Goal: Transaction & Acquisition: Purchase product/service

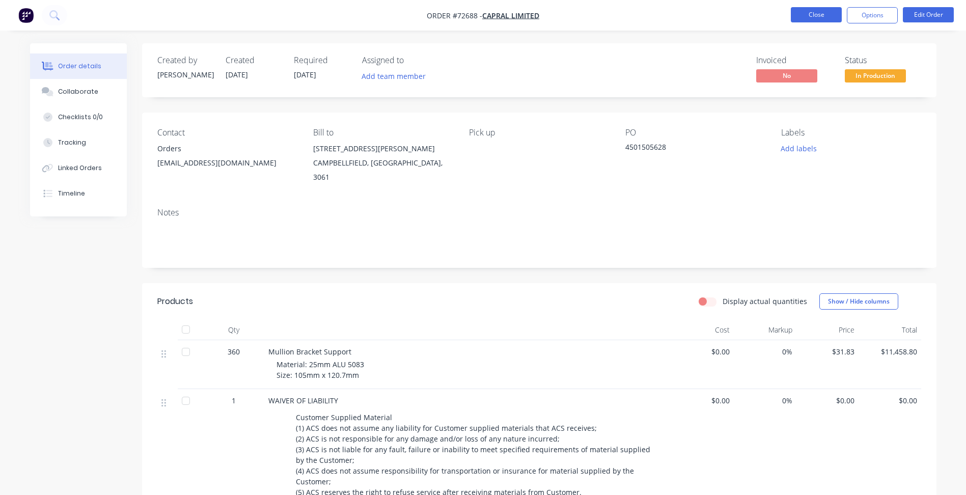
click at [805, 21] on button "Close" at bounding box center [816, 14] width 51 height 15
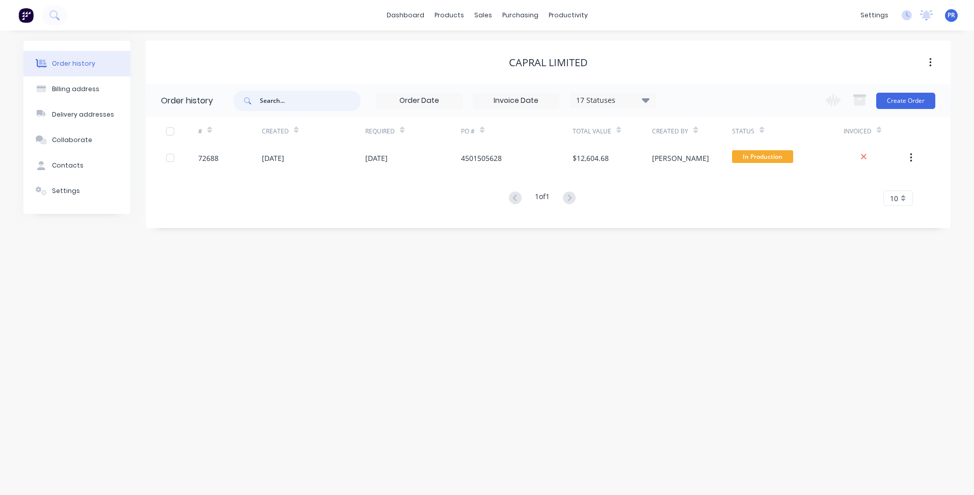
click at [303, 98] on input "text" at bounding box center [310, 101] width 101 height 20
type input "boom"
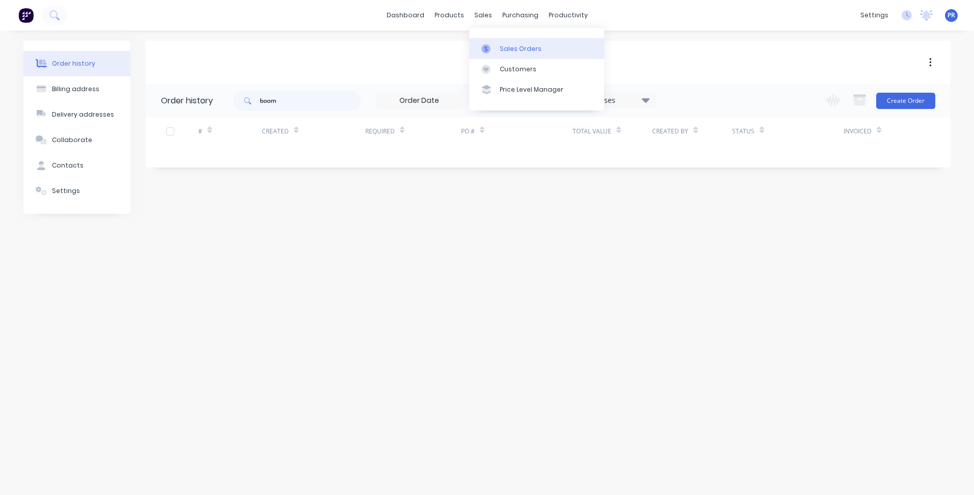
click at [496, 42] on link "Sales Orders" at bounding box center [536, 48] width 135 height 20
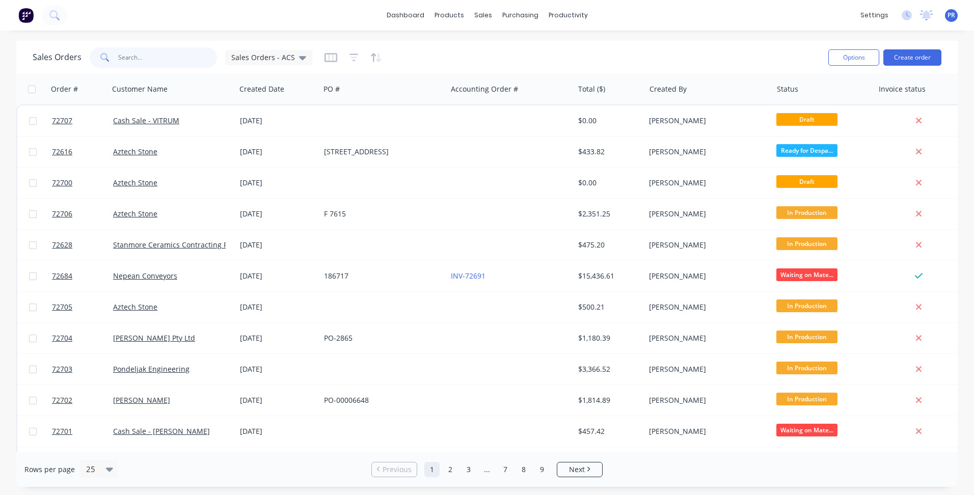
click at [167, 60] on input "text" at bounding box center [167, 57] width 99 height 20
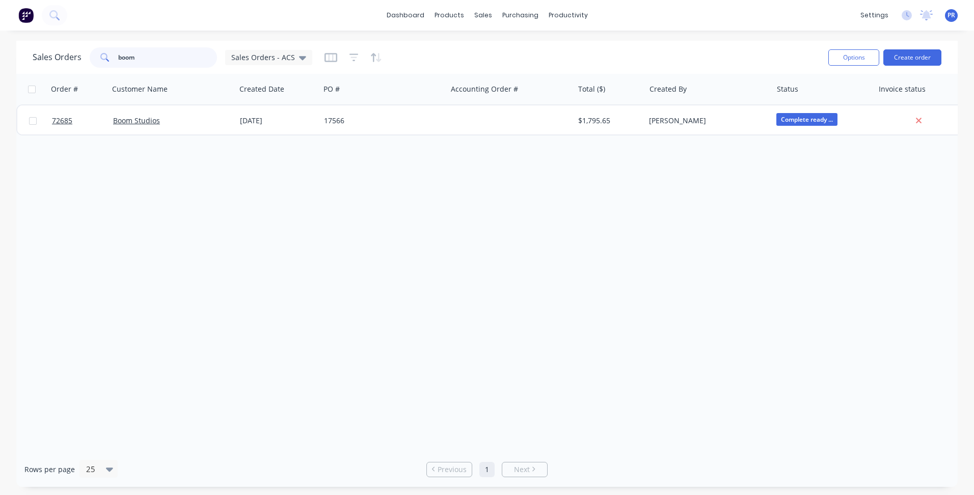
type input "boom"
click at [192, 120] on div "Boom Studios" at bounding box center [169, 121] width 113 height 10
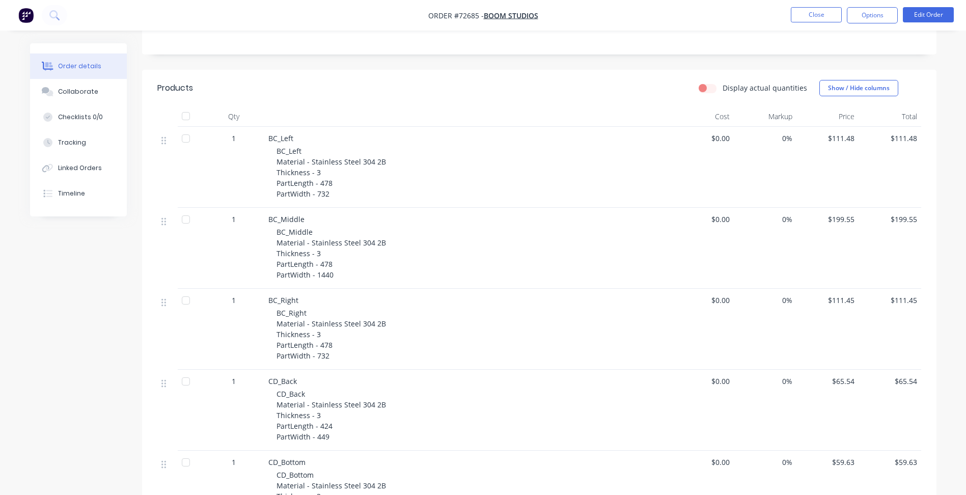
scroll to position [162, 0]
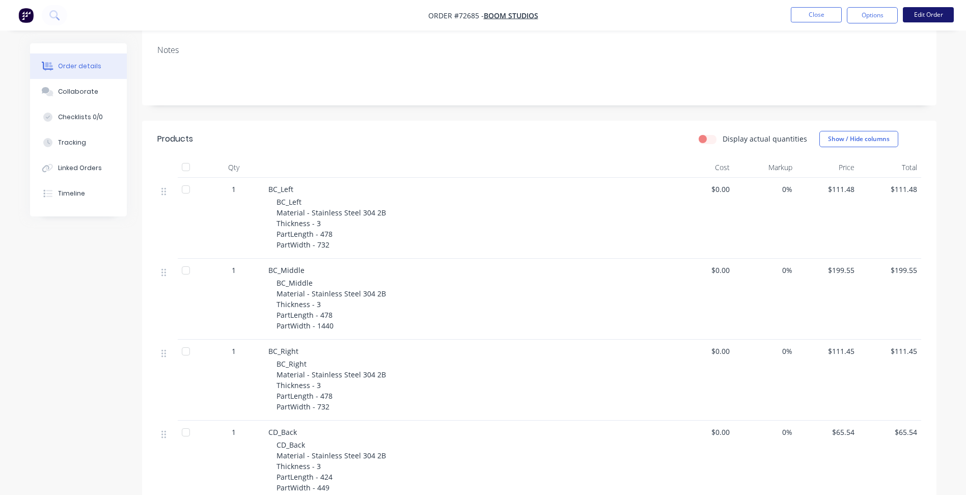
click at [923, 14] on button "Edit Order" at bounding box center [928, 14] width 51 height 15
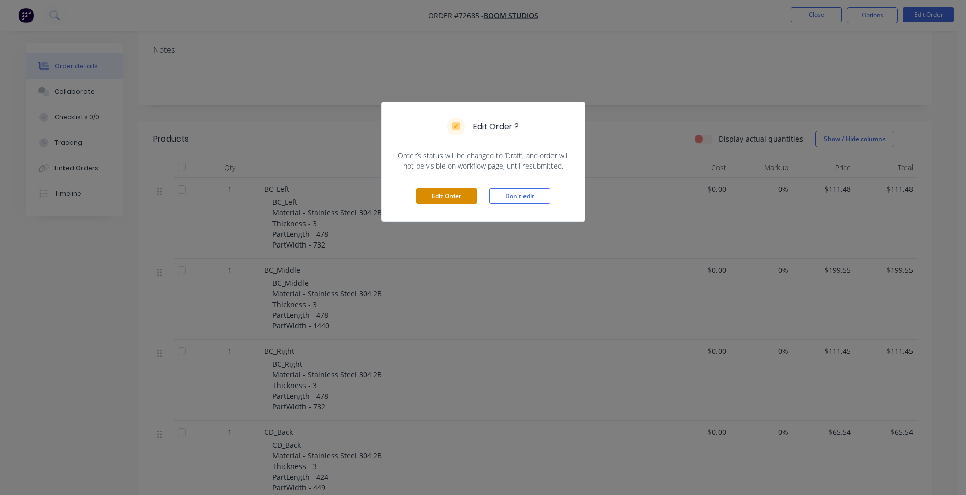
click at [442, 200] on button "Edit Order" at bounding box center [446, 195] width 61 height 15
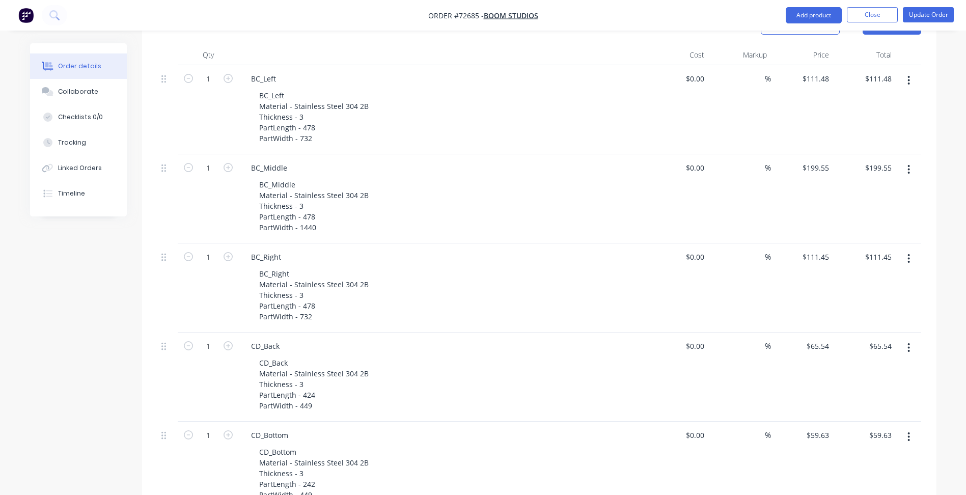
scroll to position [102, 0]
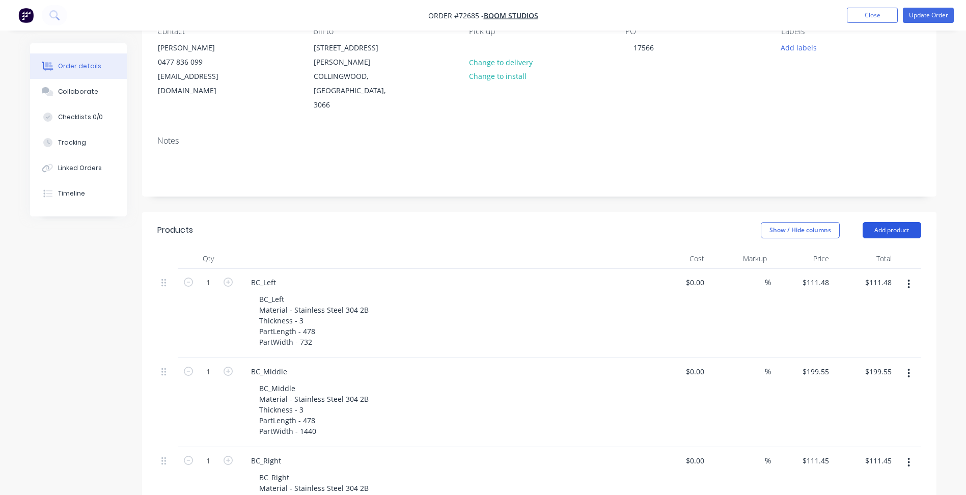
click at [903, 222] on button "Add product" at bounding box center [892, 230] width 59 height 16
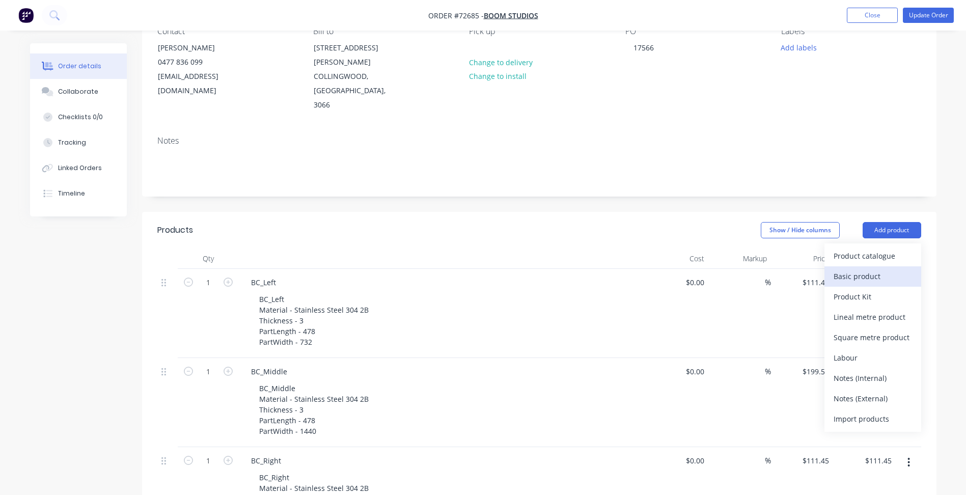
click at [848, 269] on div "Basic product" at bounding box center [873, 276] width 78 height 15
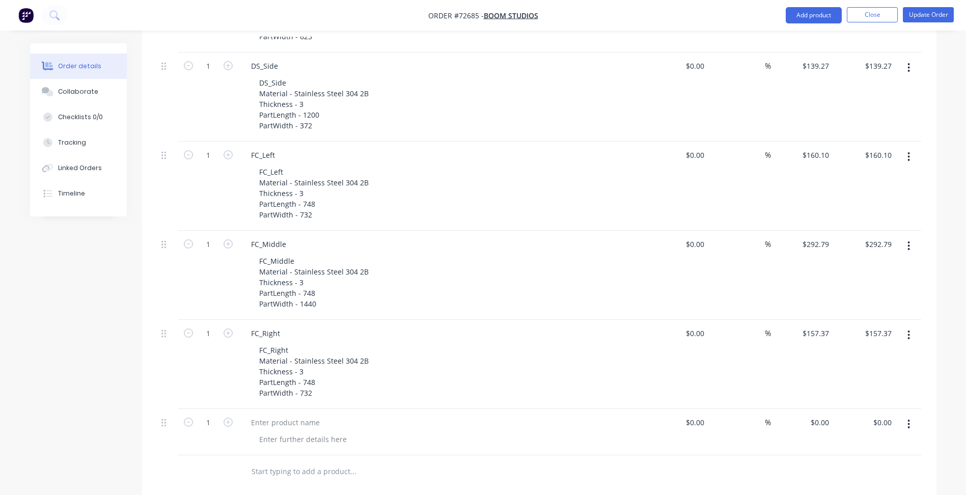
scroll to position [1324, 0]
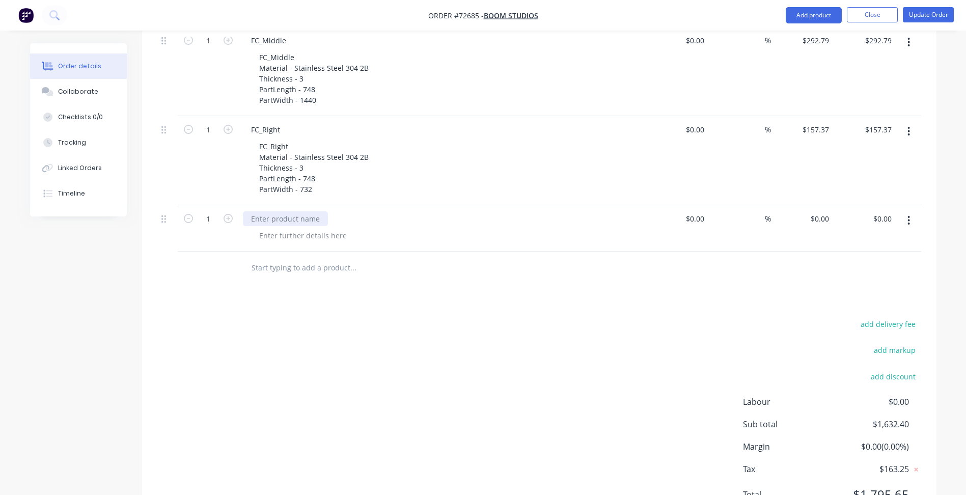
click at [287, 211] on div at bounding box center [285, 218] width 85 height 15
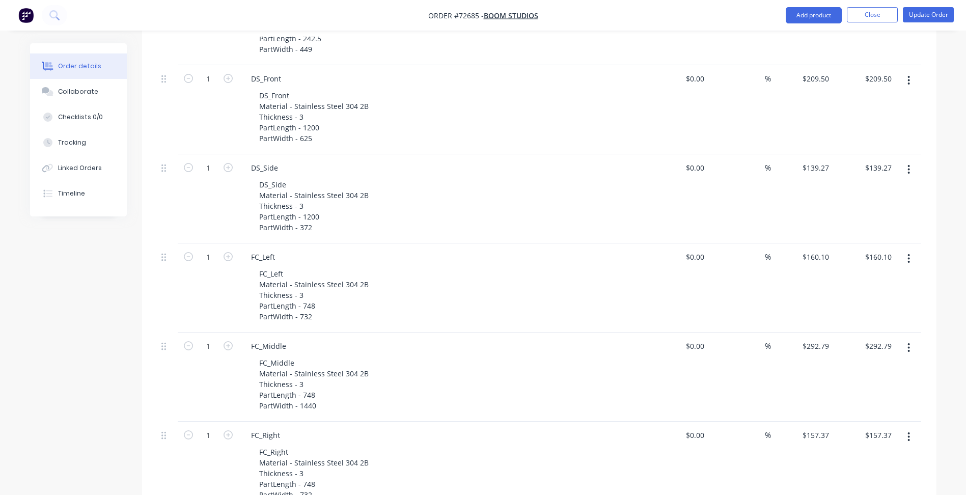
scroll to position [1222, 0]
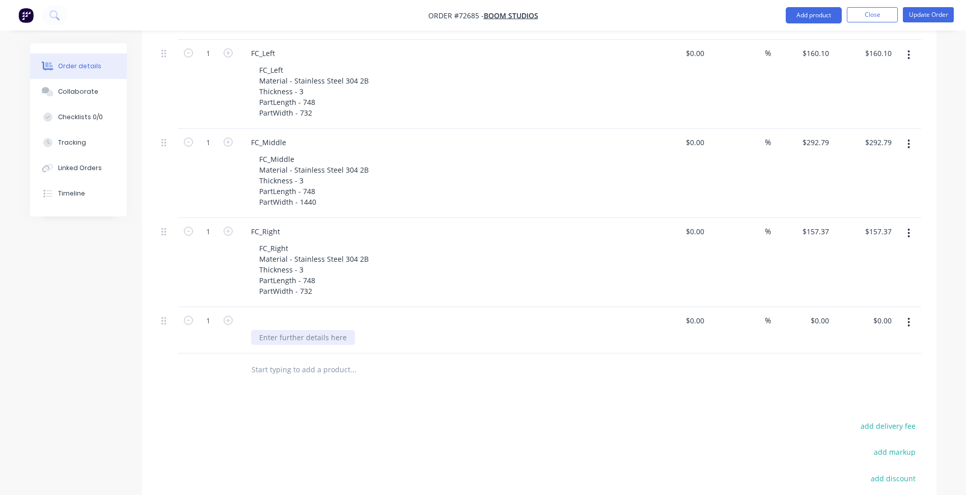
click at [291, 330] on div at bounding box center [303, 337] width 104 height 15
click at [331, 359] on input "text" at bounding box center [353, 369] width 204 height 20
click at [315, 330] on div "New DS Side and Front" at bounding box center [298, 337] width 95 height 15
drag, startPoint x: 335, startPoint y: 312, endPoint x: 158, endPoint y: 314, distance: 177.2
click at [168, 312] on div "1 New DS Side and Front $0.00 $0.00 % $0.00 $0.00 $0.00 $0.00" at bounding box center [539, 330] width 764 height 46
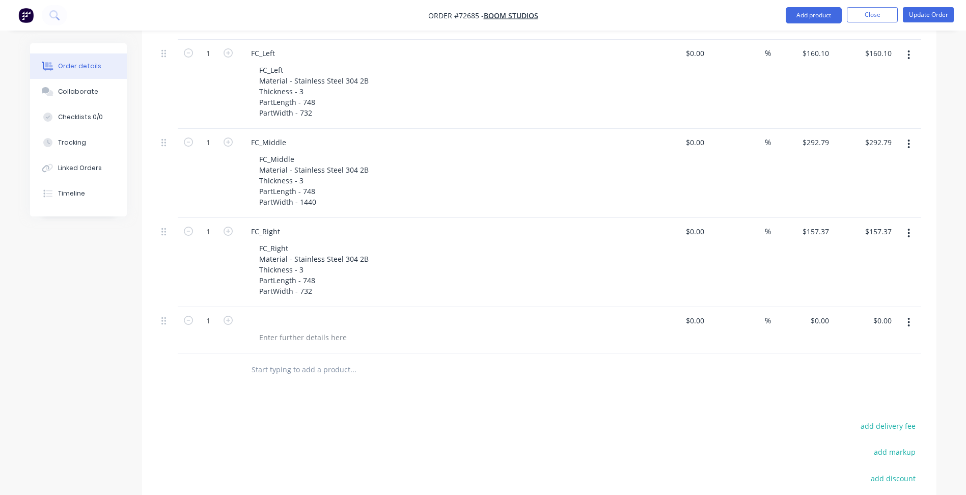
click at [275, 313] on div at bounding box center [442, 320] width 399 height 15
click at [261, 313] on div at bounding box center [442, 320] width 399 height 15
click at [913, 313] on button "button" at bounding box center [909, 322] width 24 height 18
click at [855, 403] on div "Delete" at bounding box center [873, 410] width 78 height 15
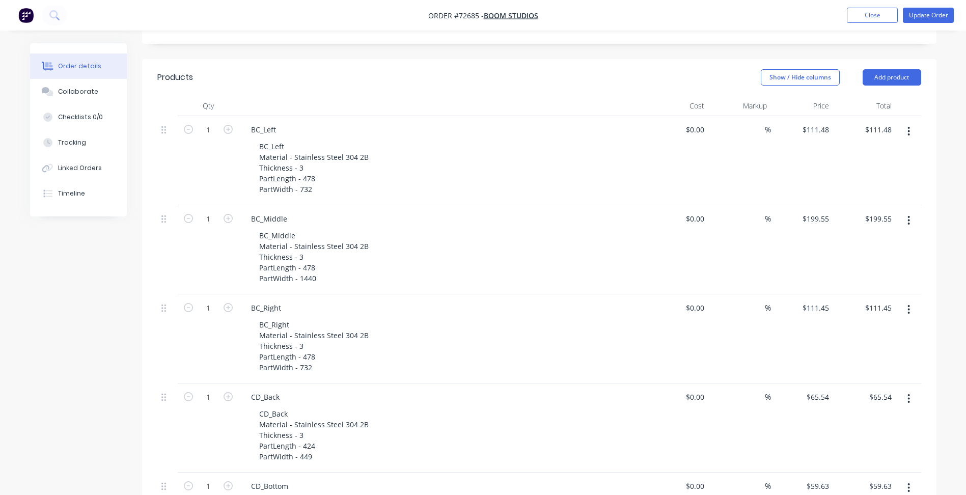
scroll to position [0, 0]
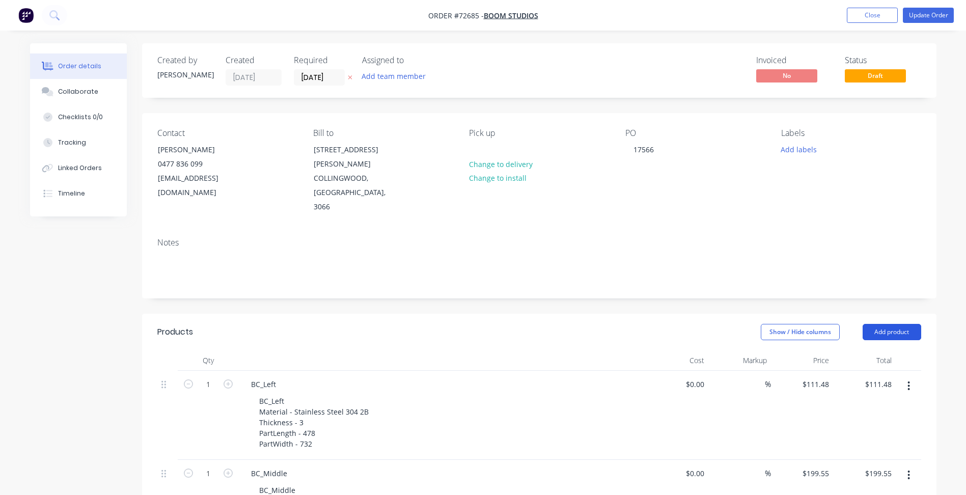
click at [909, 324] on button "Add product" at bounding box center [892, 332] width 59 height 16
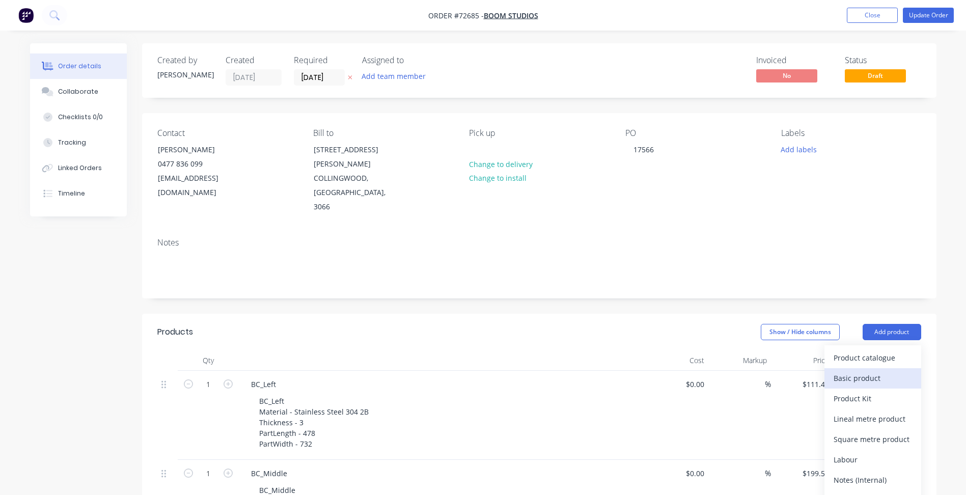
click at [878, 371] on div "Basic product" at bounding box center [873, 378] width 78 height 15
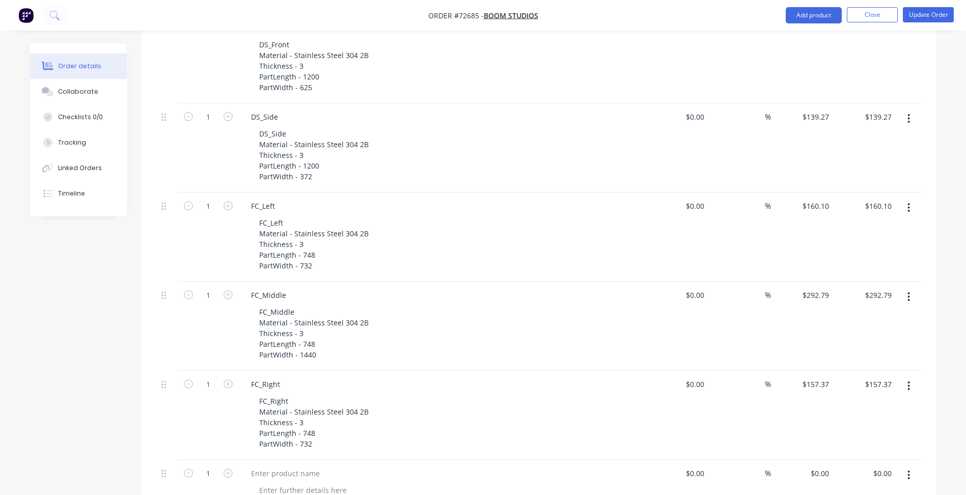
scroll to position [1345, 0]
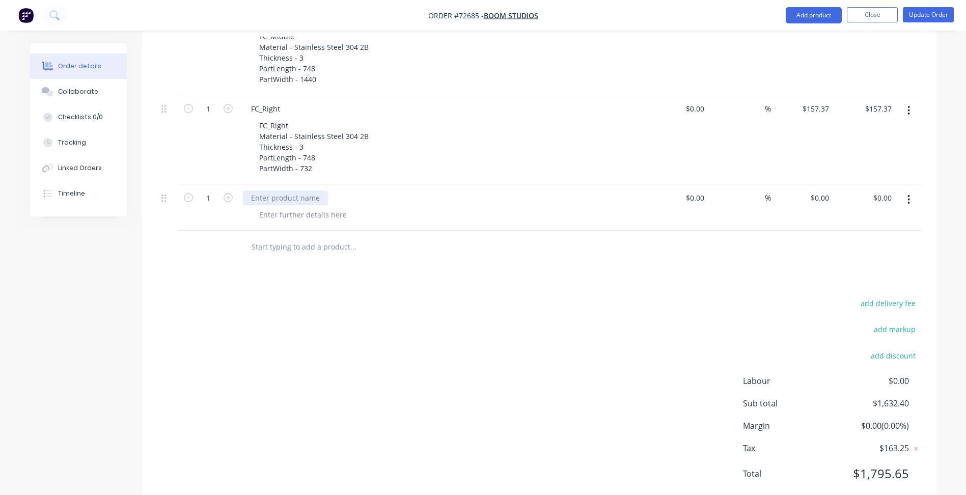
click at [274, 190] on div at bounding box center [285, 197] width 85 height 15
paste div
click at [276, 193] on div "New DS Side and Front" at bounding box center [442, 207] width 407 height 46
click at [276, 207] on div at bounding box center [303, 214] width 104 height 15
click at [816, 184] on div "0 $0.00" at bounding box center [802, 207] width 63 height 46
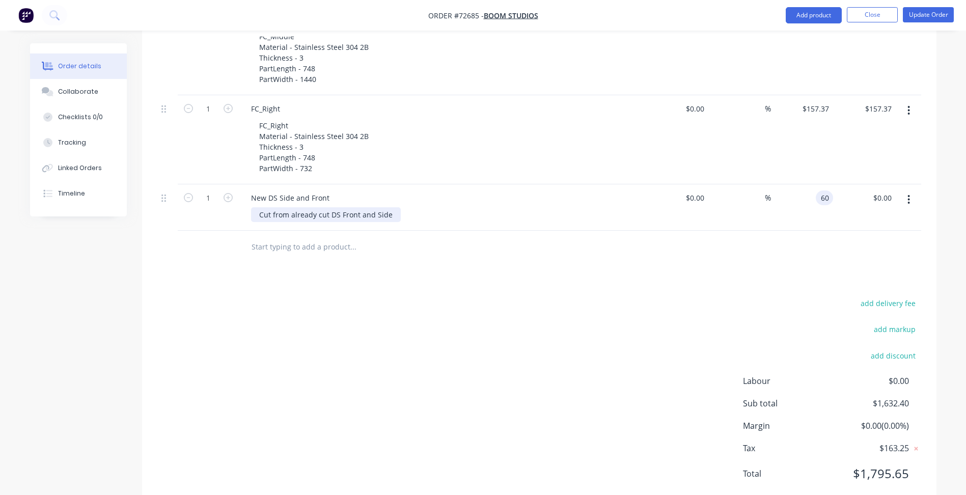
type input "$60.00"
click at [388, 207] on div "Cut from already cut DS Front and Side" at bounding box center [326, 214] width 150 height 15
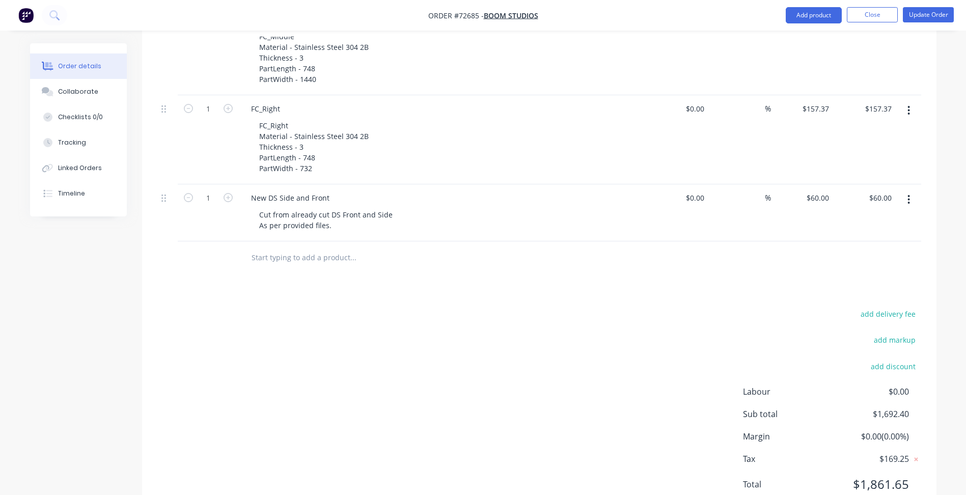
click at [394, 314] on div "add delivery fee add markup add discount Labour $0.00 Sub total $1,692.40 Margi…" at bounding box center [539, 405] width 764 height 197
click at [931, 17] on button "Update Order" at bounding box center [928, 14] width 51 height 15
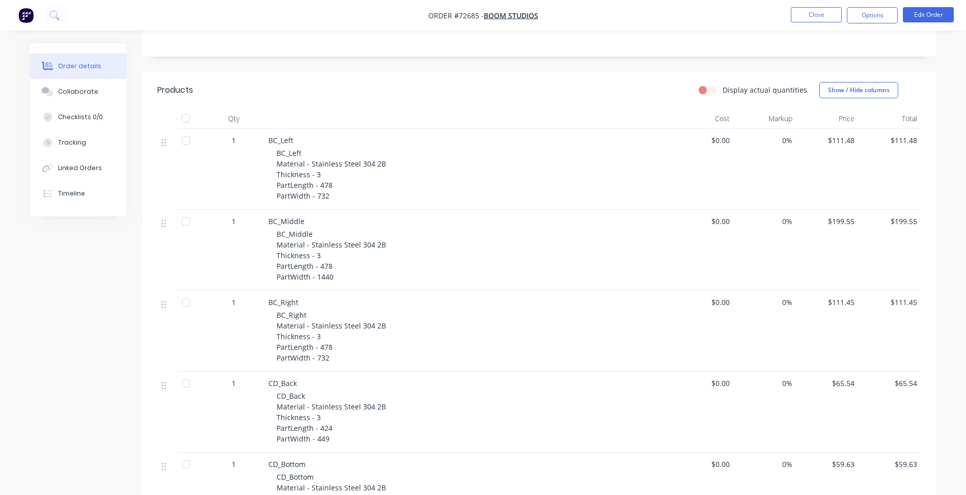
scroll to position [0, 0]
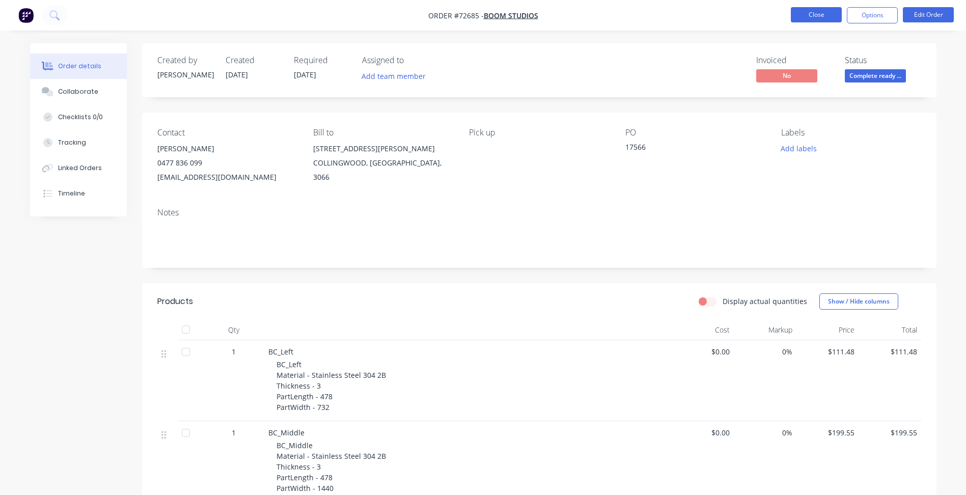
click at [821, 13] on button "Close" at bounding box center [816, 14] width 51 height 15
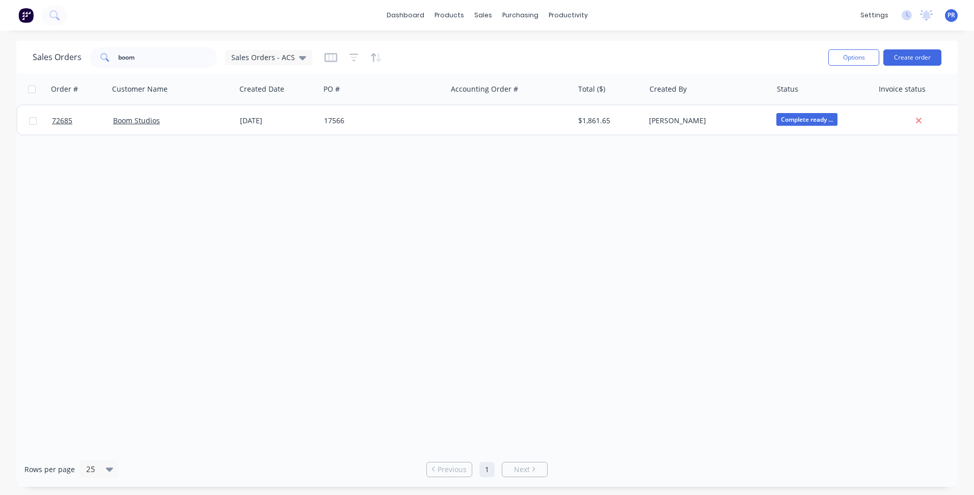
click at [243, 257] on div "Order # Customer Name Created Date PO # Accounting Order # Total ($) Created By…" at bounding box center [486, 263] width 941 height 378
drag, startPoint x: 147, startPoint y: 56, endPoint x: 40, endPoint y: 47, distance: 107.3
click at [41, 46] on div "Sales Orders boom Sales Orders - ACS" at bounding box center [426, 57] width 787 height 25
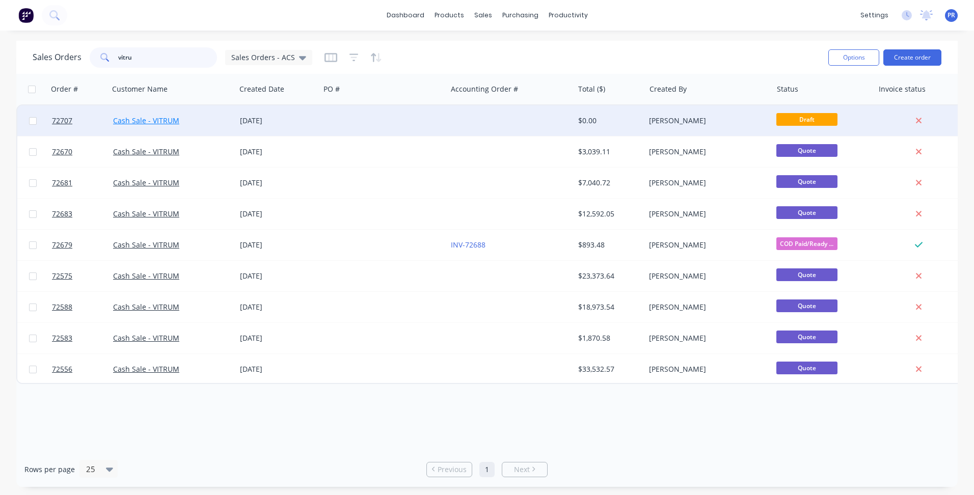
type input "vitru"
click at [146, 122] on link "Cash Sale - VITRUM" at bounding box center [146, 121] width 66 height 10
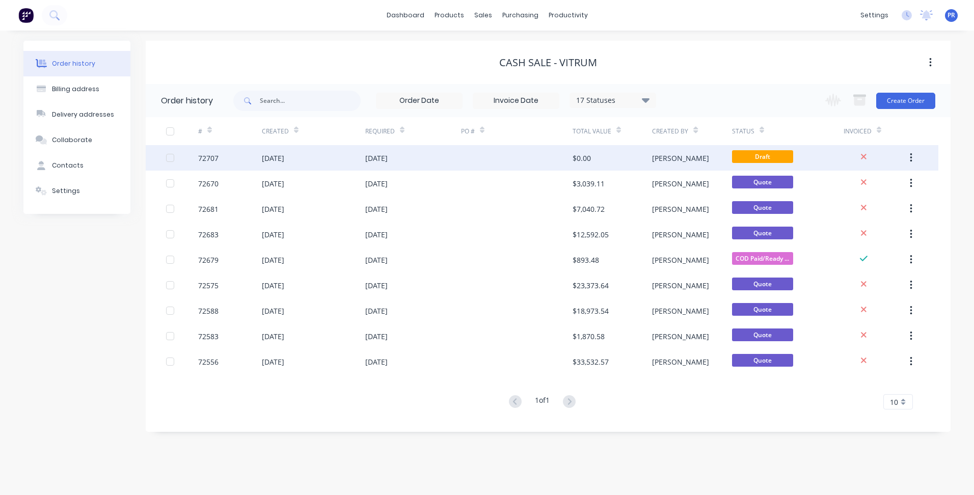
click at [689, 156] on div "[PERSON_NAME]" at bounding box center [691, 157] width 79 height 25
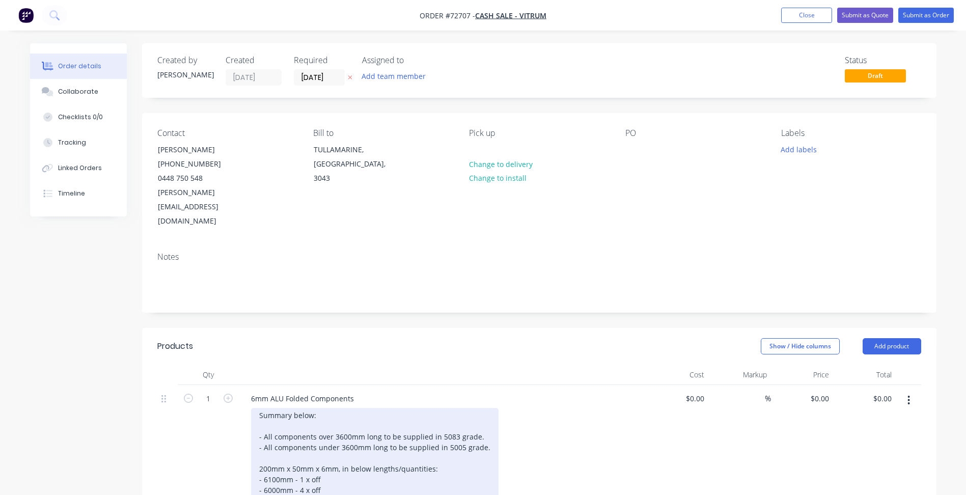
scroll to position [204, 0]
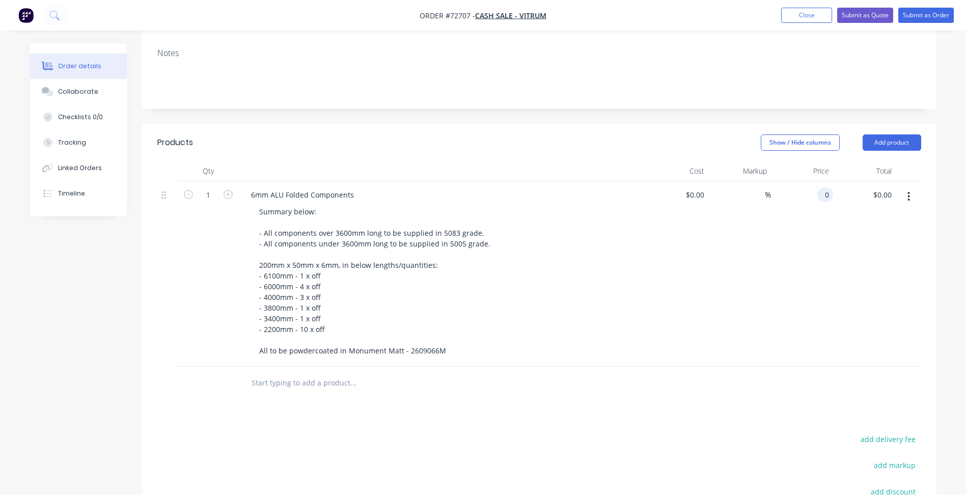
click at [817, 187] on div "0 0" at bounding box center [825, 194] width 16 height 15
type input "$8,738.18"
click at [208, 380] on div "Products Show / Hide columns Add product Qty Cost Markup Price Total 1 6mm ALU …" at bounding box center [539, 384] width 794 height 520
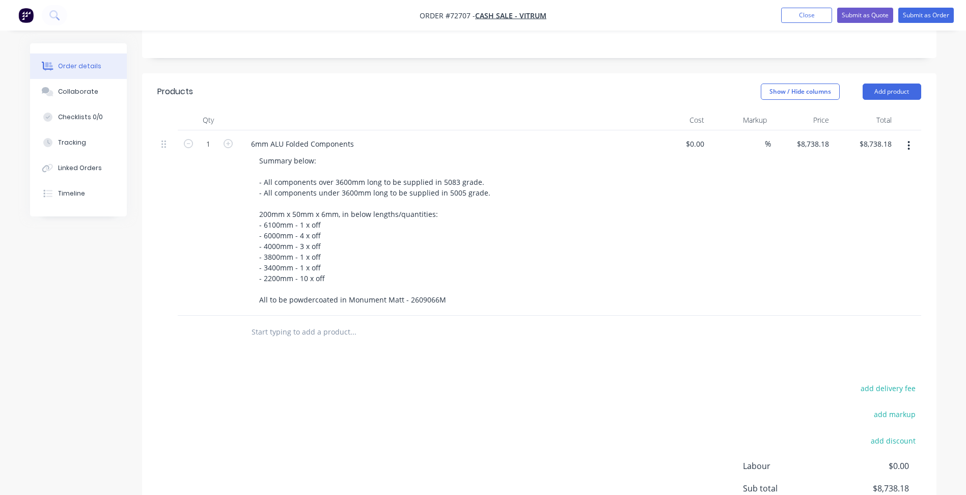
scroll to position [306, 0]
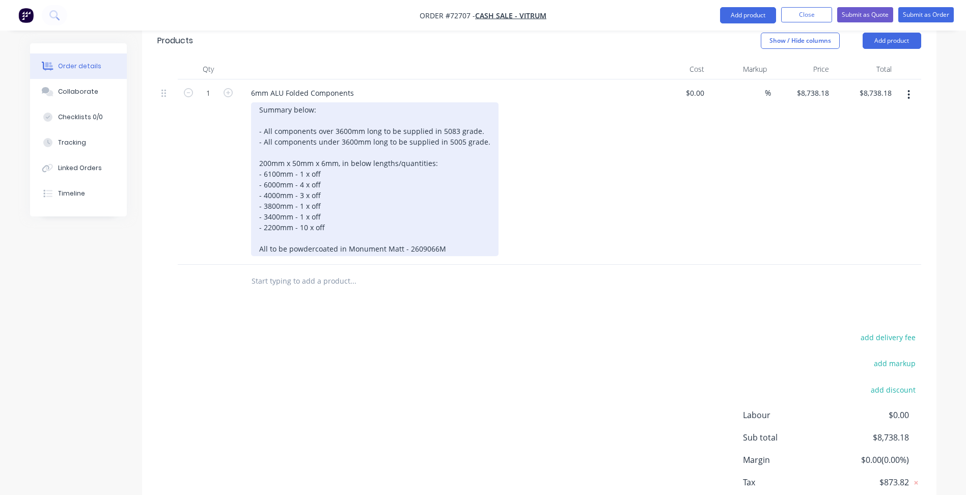
click at [347, 115] on div "Summary below: - All components over 3600mm long to be supplied in 5083 grade. …" at bounding box center [374, 179] width 247 height 154
drag, startPoint x: 257, startPoint y: 112, endPoint x: 490, endPoint y: 113, distance: 232.7
click at [490, 113] on div "Summary below: - All components over 3600mm long to be supplied in 5083 grade. …" at bounding box center [374, 179] width 247 height 154
click at [478, 115] on div "Summary below: - All components over 3600mm long to be supplied in 5083 grade. …" at bounding box center [374, 179] width 247 height 154
drag, startPoint x: 486, startPoint y: 115, endPoint x: 207, endPoint y: 99, distance: 279.5
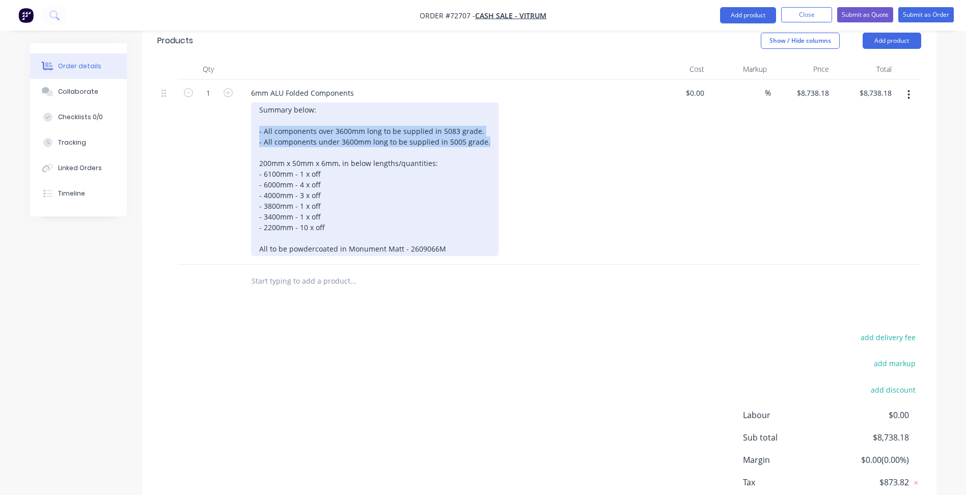
click at [207, 99] on div "1 6mm ALU Folded Components Summary below: - All components over 3600mm long to…" at bounding box center [539, 171] width 764 height 185
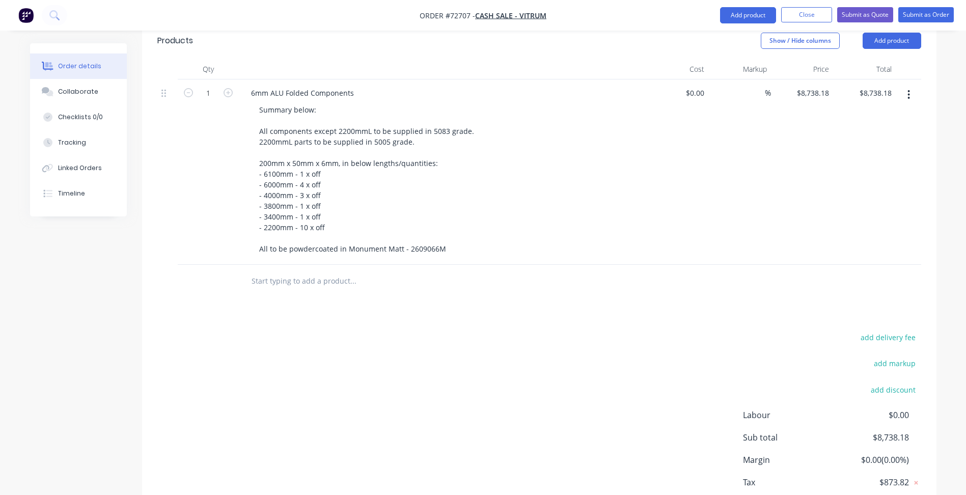
click at [441, 330] on div "add delivery fee add markup add discount Labour $0.00 Sub total $8,738.18 Margi…" at bounding box center [539, 428] width 764 height 197
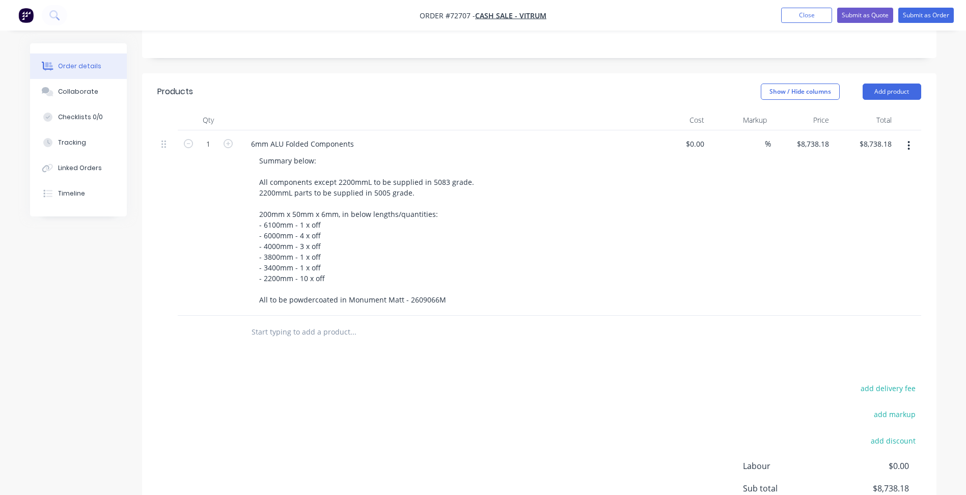
click at [906, 136] on button "button" at bounding box center [909, 145] width 24 height 18
click at [903, 84] on button "Add product" at bounding box center [892, 92] width 59 height 16
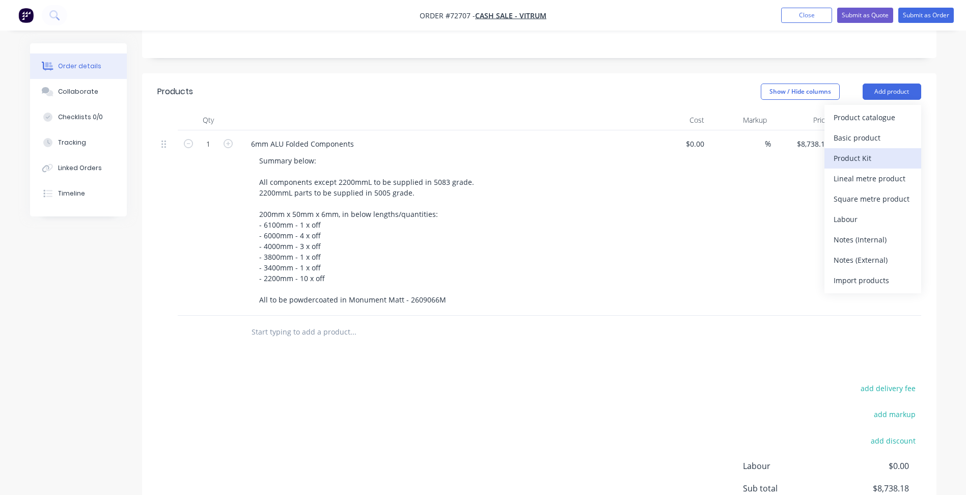
click at [852, 151] on div "Product Kit" at bounding box center [873, 158] width 78 height 15
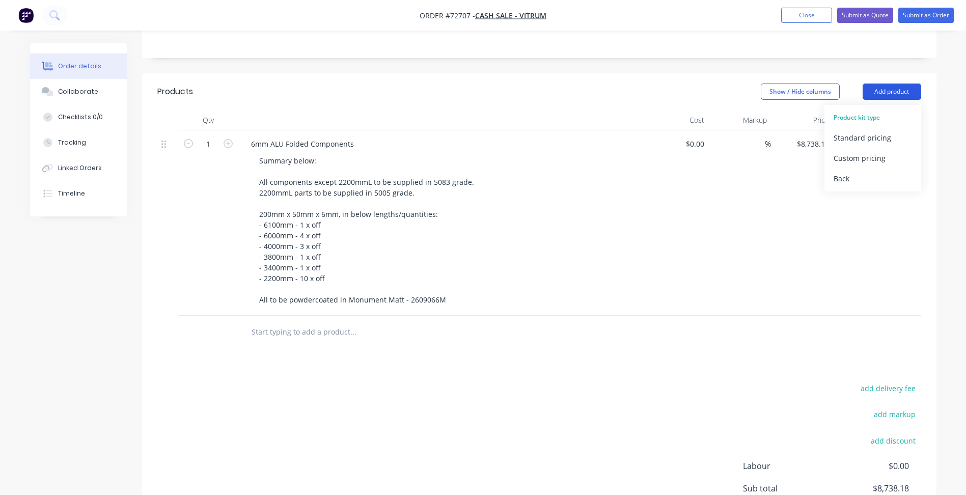
click at [894, 84] on button "Add product" at bounding box center [892, 92] width 59 height 16
click at [900, 84] on button "Add product" at bounding box center [892, 92] width 59 height 16
click at [843, 171] on div "Back" at bounding box center [873, 178] width 78 height 15
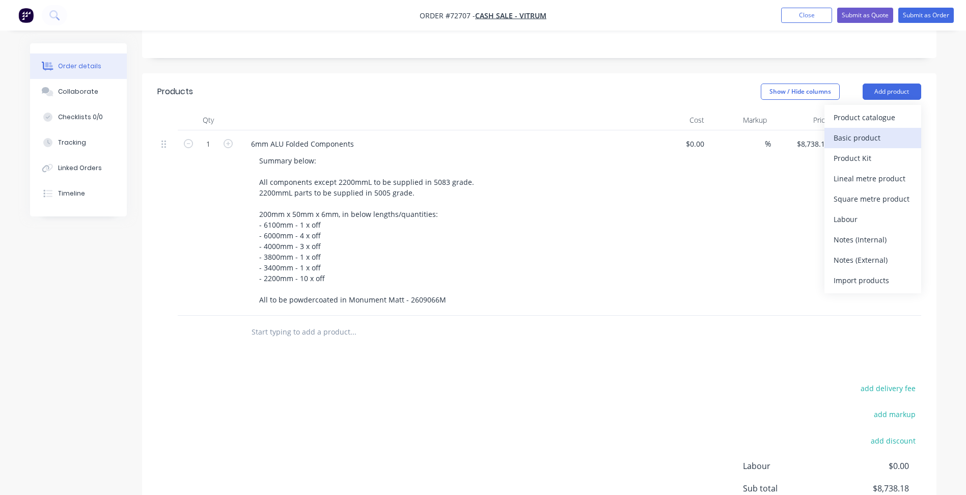
click at [864, 130] on div "Basic product" at bounding box center [873, 137] width 78 height 15
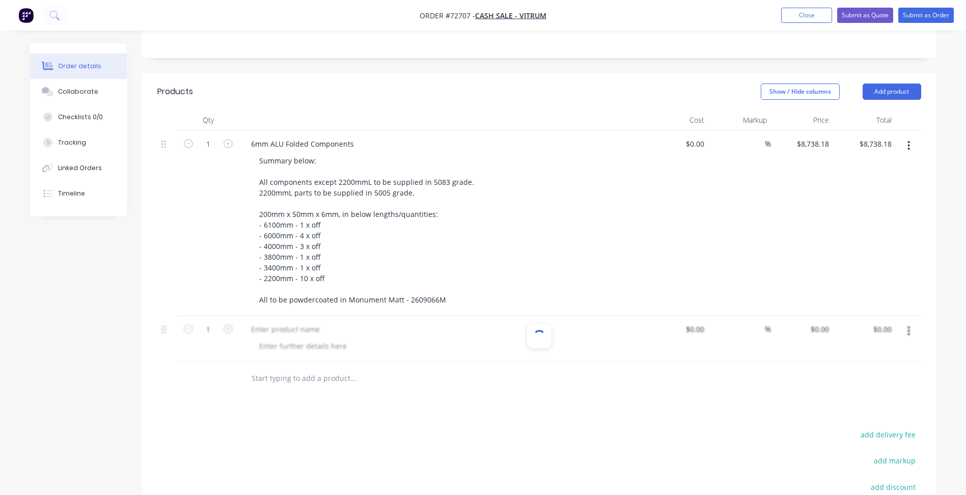
click at [286, 316] on div at bounding box center [539, 339] width 764 height 46
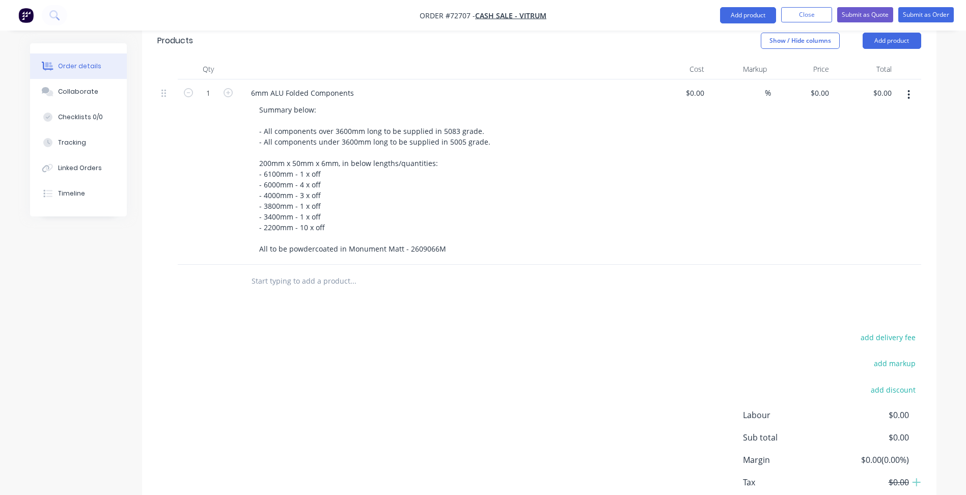
scroll to position [204, 0]
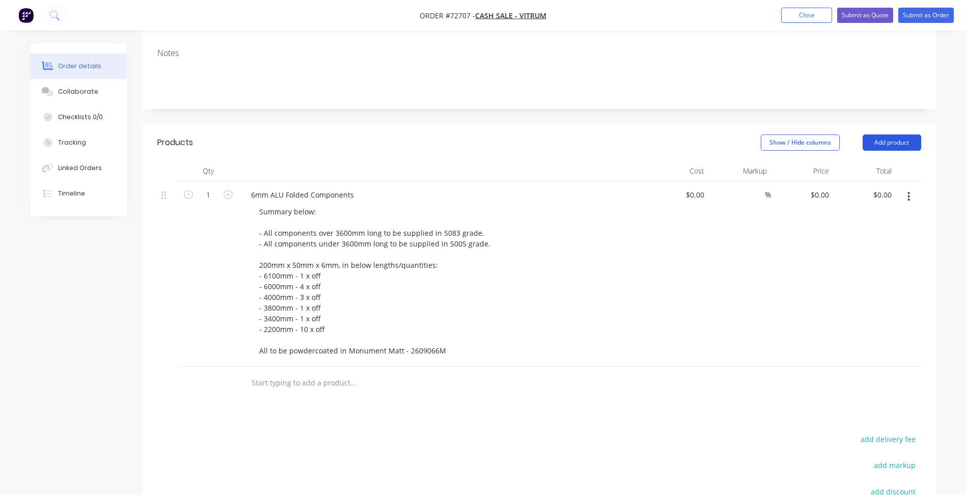
click at [904, 134] on button "Add product" at bounding box center [892, 142] width 59 height 16
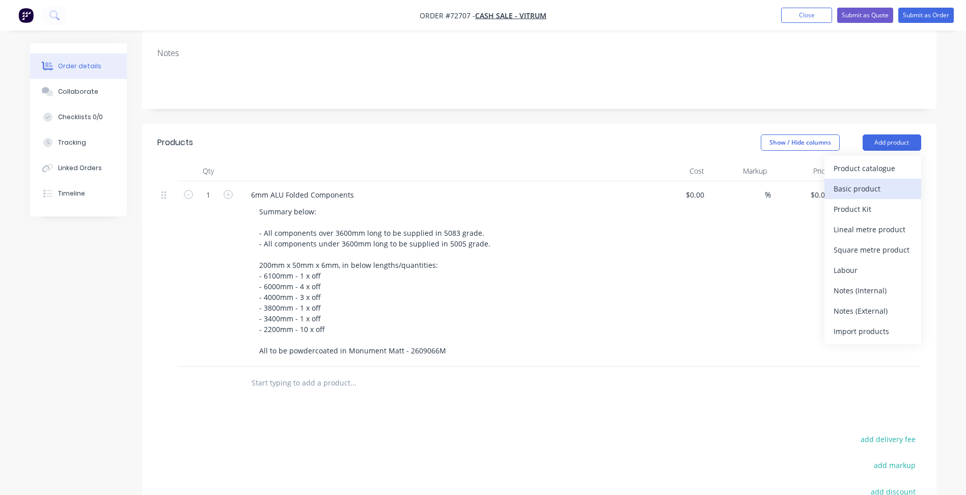
click at [865, 181] on div "Basic product" at bounding box center [873, 188] width 78 height 15
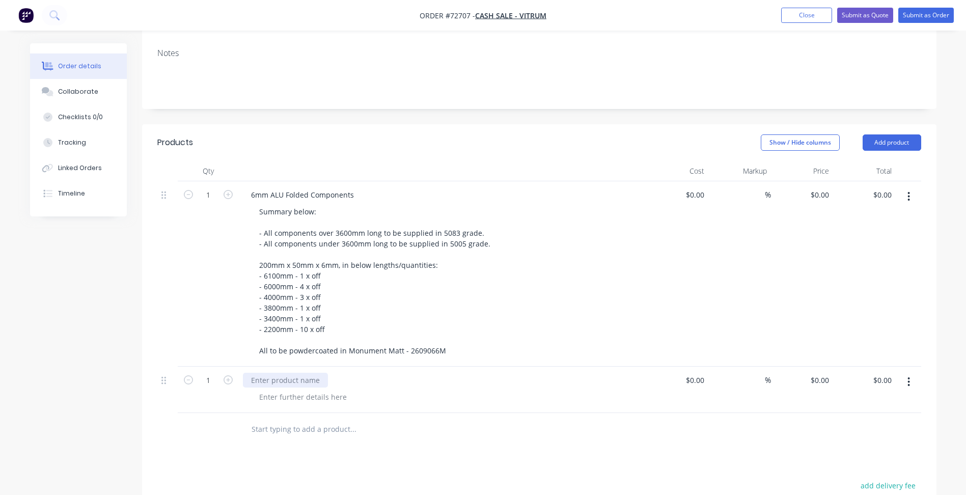
click at [296, 373] on div at bounding box center [285, 380] width 85 height 15
click at [309, 390] on div at bounding box center [303, 397] width 104 height 15
click at [313, 373] on div "50% Deposit required" at bounding box center [288, 380] width 91 height 15
click at [326, 390] on div "Deposit required:" at bounding box center [446, 397] width 391 height 15
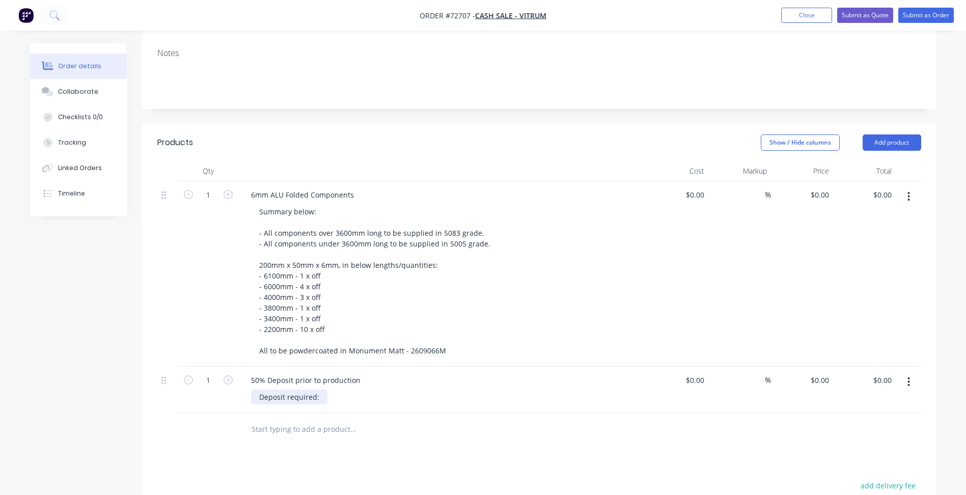
click at [319, 390] on div "Deposit required:" at bounding box center [289, 397] width 76 height 15
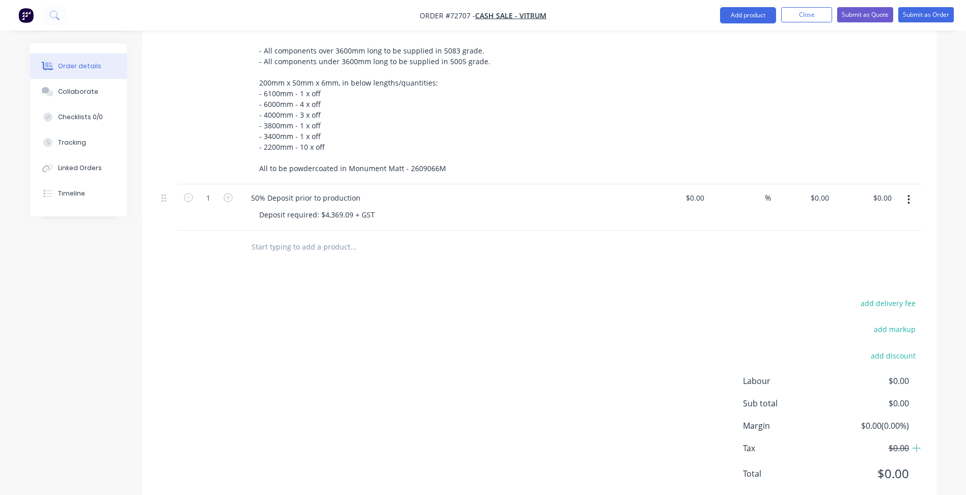
click at [507, 296] on div "add delivery fee add markup add discount Labour $0.00 Sub total $0.00 Margin $0…" at bounding box center [539, 394] width 764 height 197
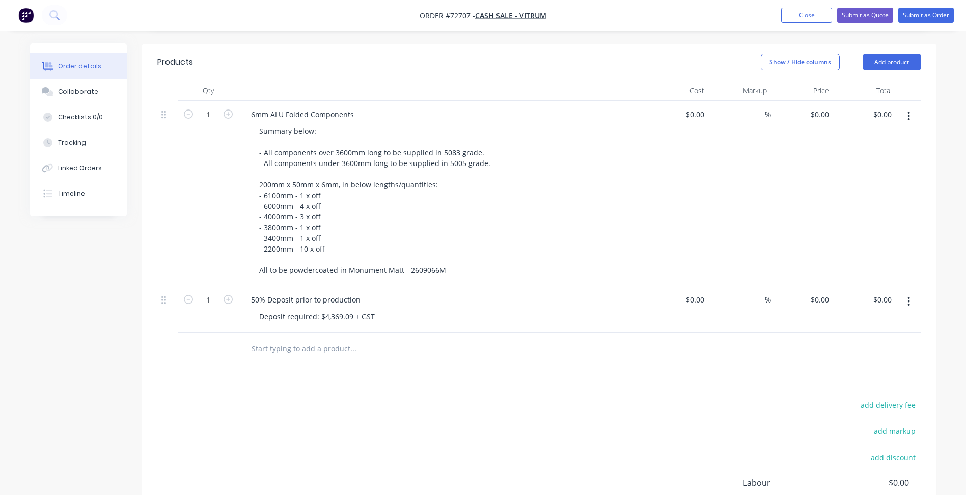
scroll to position [386, 0]
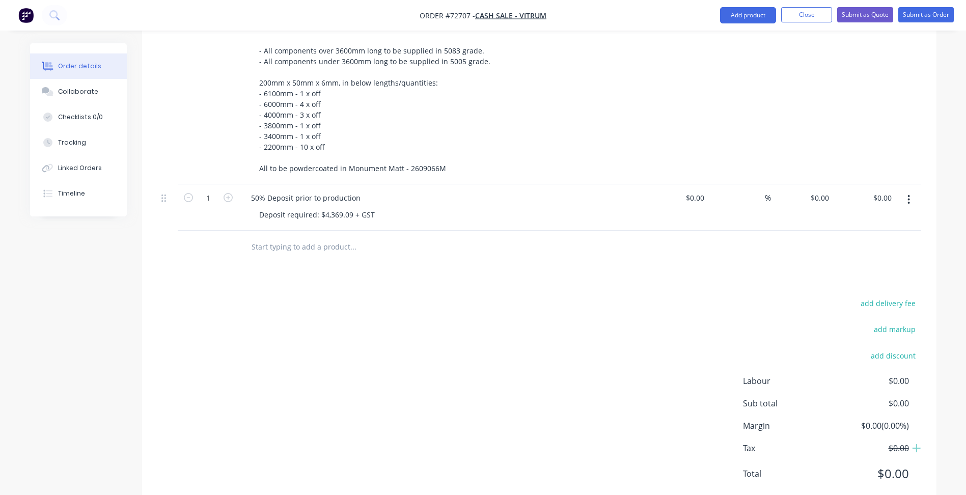
click at [585, 296] on div "add delivery fee add markup add discount Labour $0.00 Sub total $0.00 Margin $0…" at bounding box center [539, 394] width 764 height 197
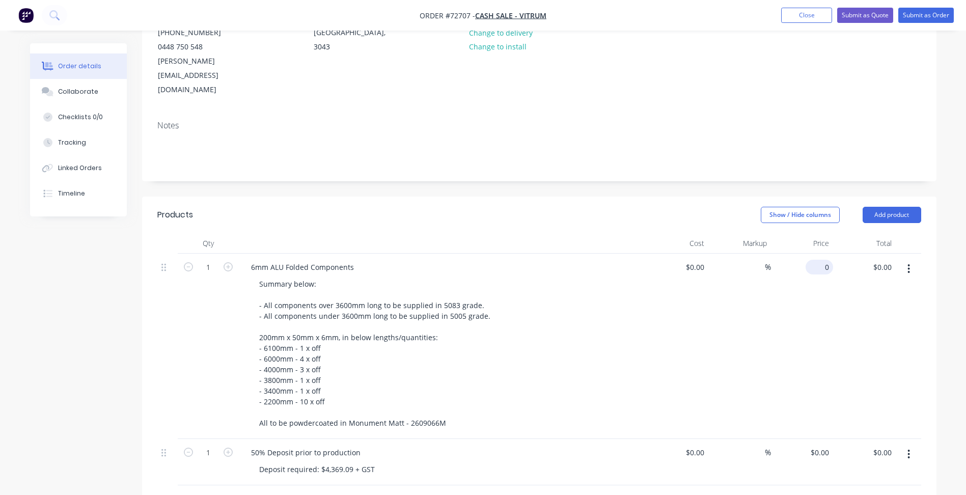
drag, startPoint x: 809, startPoint y: 238, endPoint x: 823, endPoint y: 240, distance: 13.8
click at [812, 254] on div "0 $0.00" at bounding box center [802, 346] width 63 height 185
type input "$8,738.18"
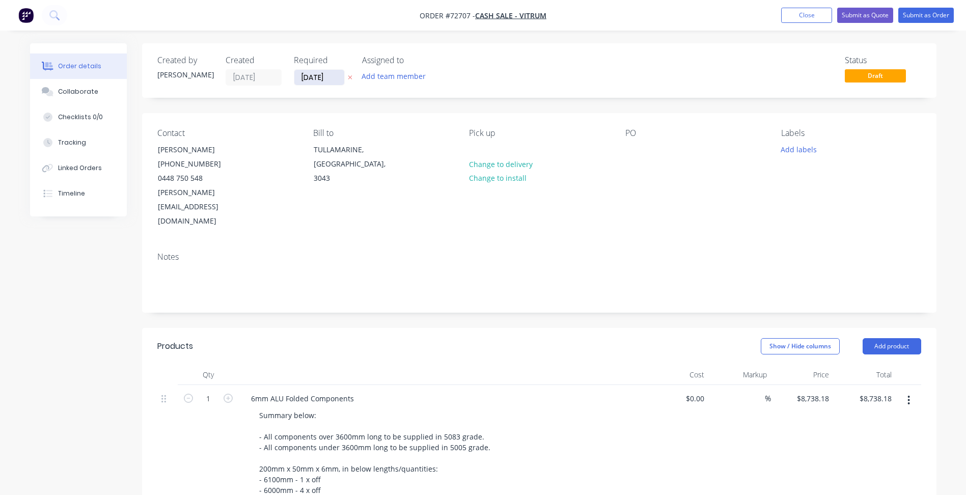
click at [313, 79] on input "[DATE]" at bounding box center [319, 77] width 50 height 15
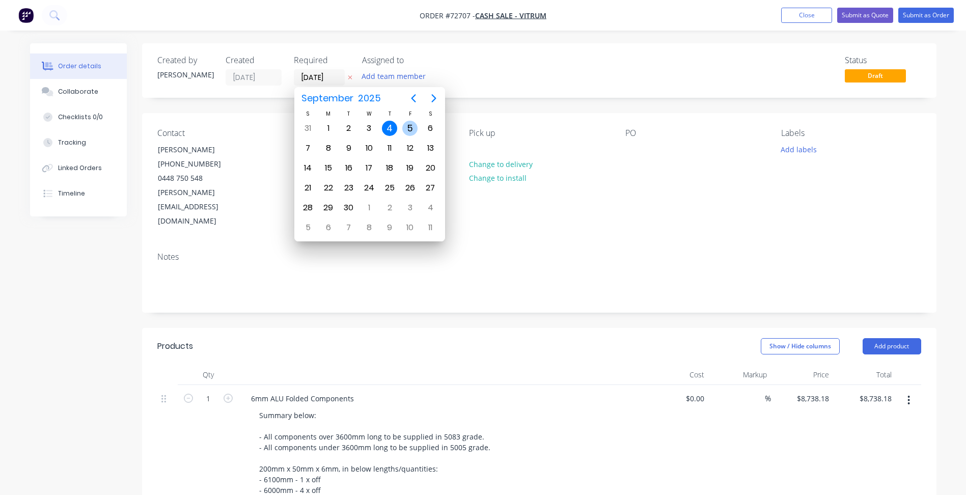
click at [409, 130] on div "5" at bounding box center [409, 128] width 15 height 15
type input "05/09/25"
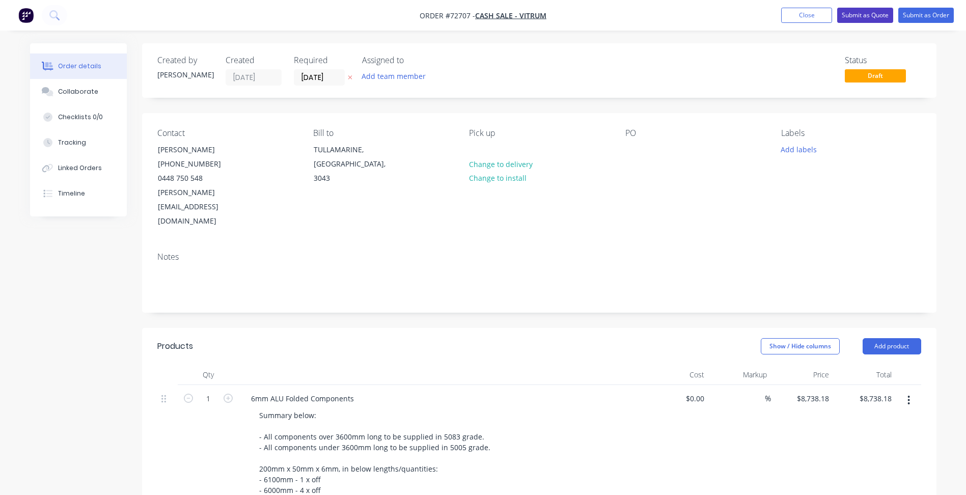
click at [844, 19] on button "Submit as Quote" at bounding box center [865, 15] width 56 height 15
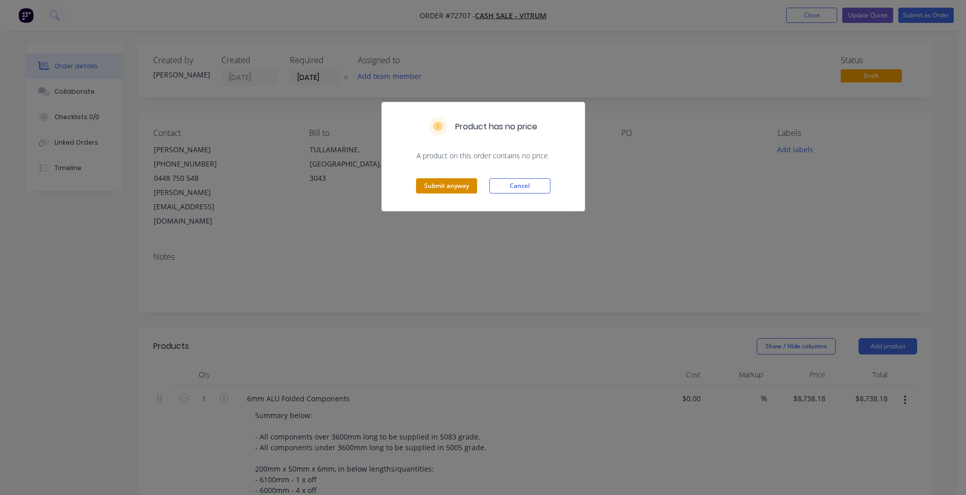
click at [441, 190] on button "Submit anyway" at bounding box center [446, 185] width 61 height 15
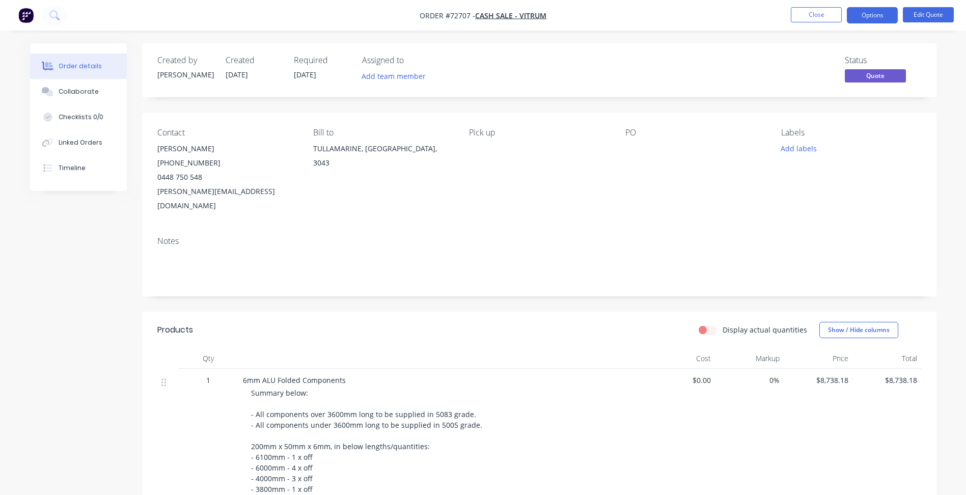
click at [865, 13] on button "Options" at bounding box center [872, 15] width 51 height 16
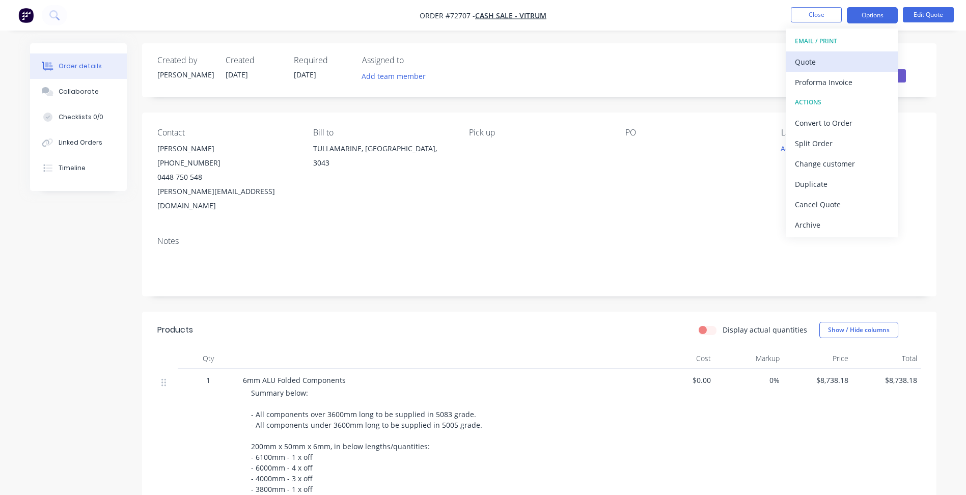
click at [843, 61] on div "Quote" at bounding box center [842, 61] width 94 height 15
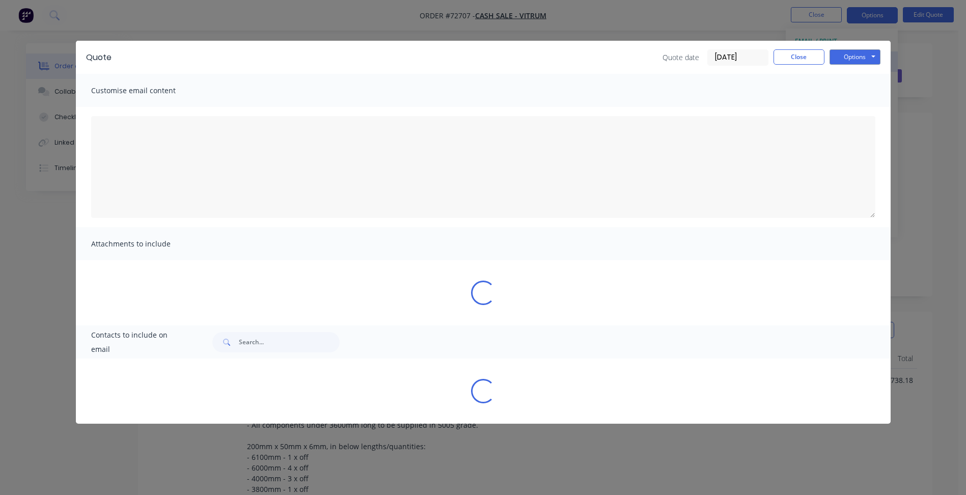
type textarea "A PDF copy of the quote has been attached to this email. To view your quote onl…"
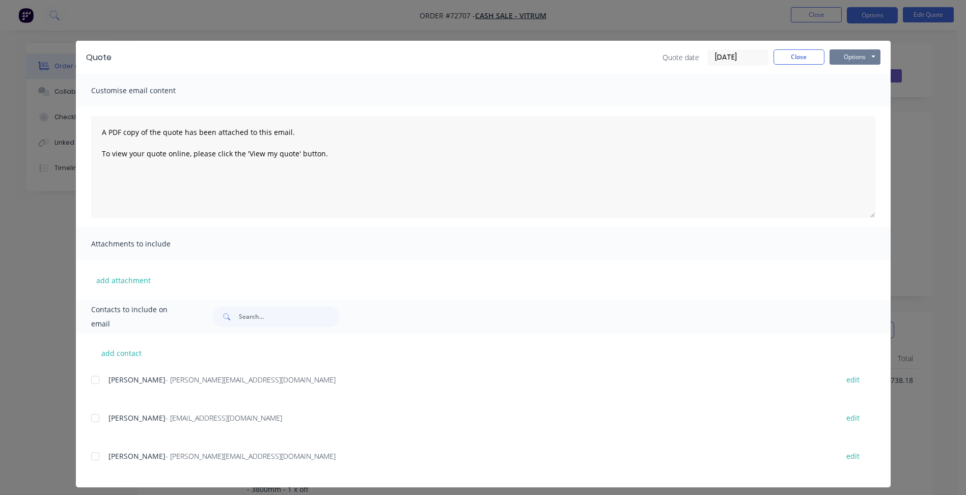
click at [853, 58] on button "Options" at bounding box center [854, 56] width 51 height 15
click at [866, 76] on button "Preview" at bounding box center [861, 75] width 65 height 17
click at [802, 56] on button "Close" at bounding box center [798, 56] width 51 height 15
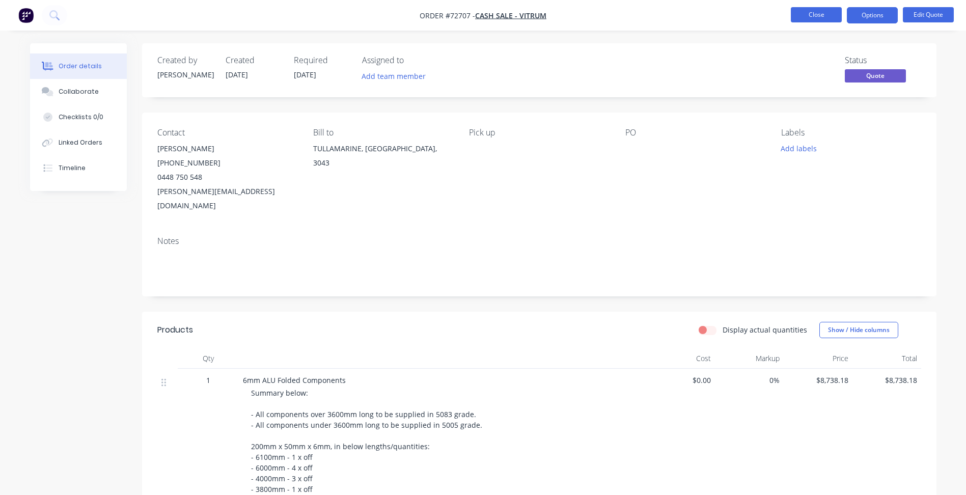
click at [810, 14] on button "Close" at bounding box center [816, 14] width 51 height 15
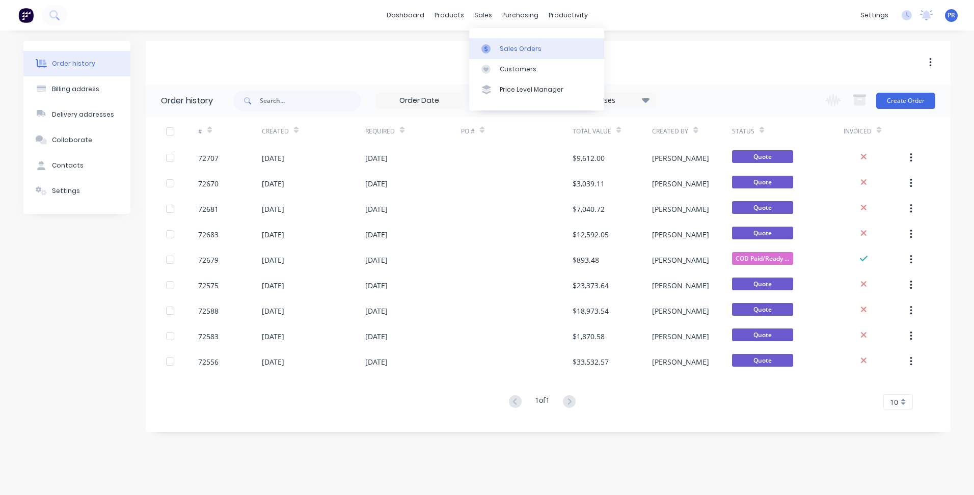
click at [497, 43] on link "Sales Orders" at bounding box center [536, 48] width 135 height 20
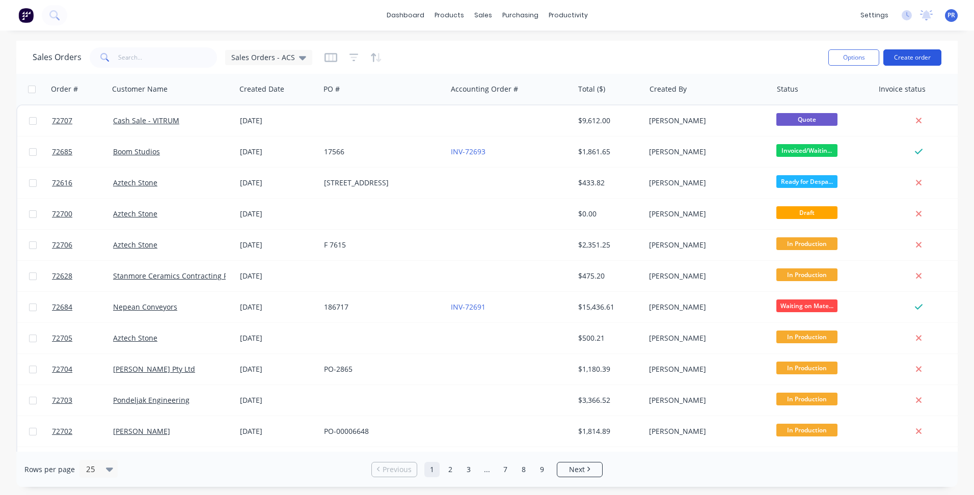
click at [931, 61] on button "Create order" at bounding box center [912, 57] width 58 height 16
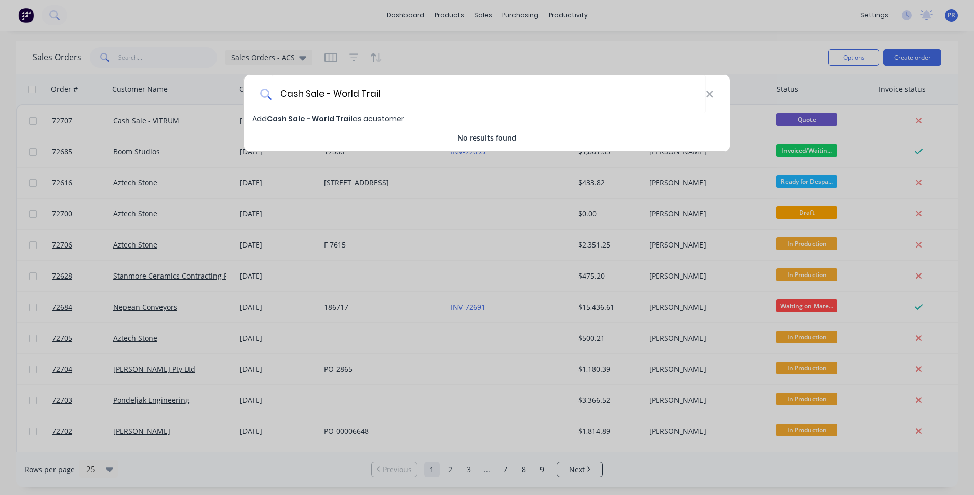
type input "Cash Sale - World Trail"
click at [409, 121] on div "Add Cash Sale - World Trail as a customer" at bounding box center [487, 118] width 486 height 11
select select "AU"
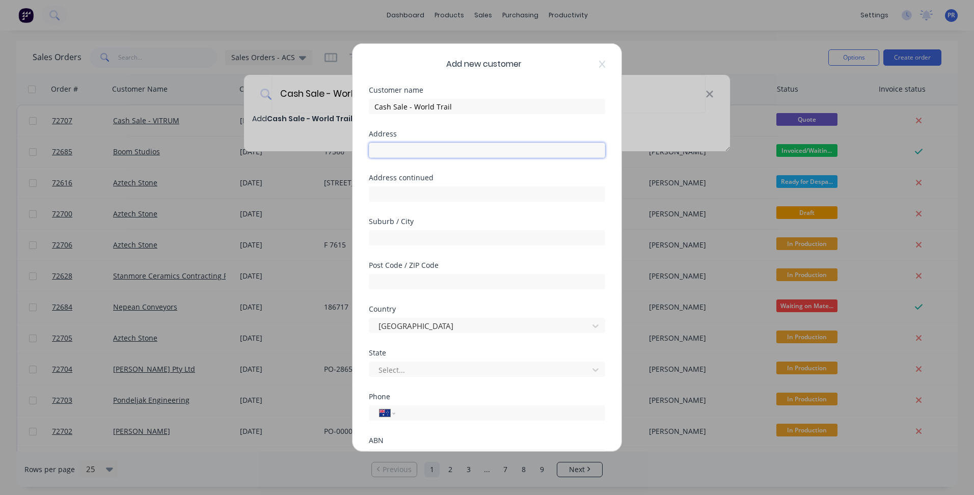
click at [407, 156] on input "text" at bounding box center [487, 150] width 236 height 15
type input "PO Box 6108"
type input "Cairns"
type input "3"
type input "4870"
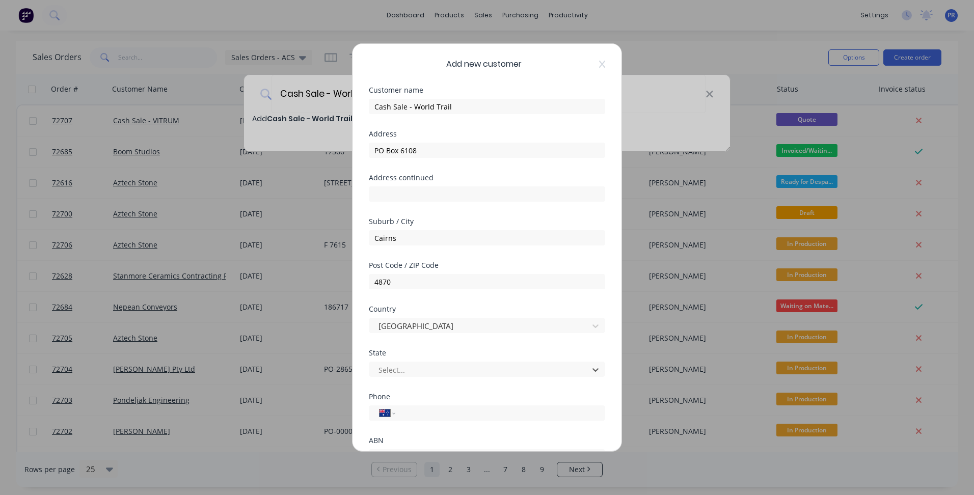
type input "q"
type input "0"
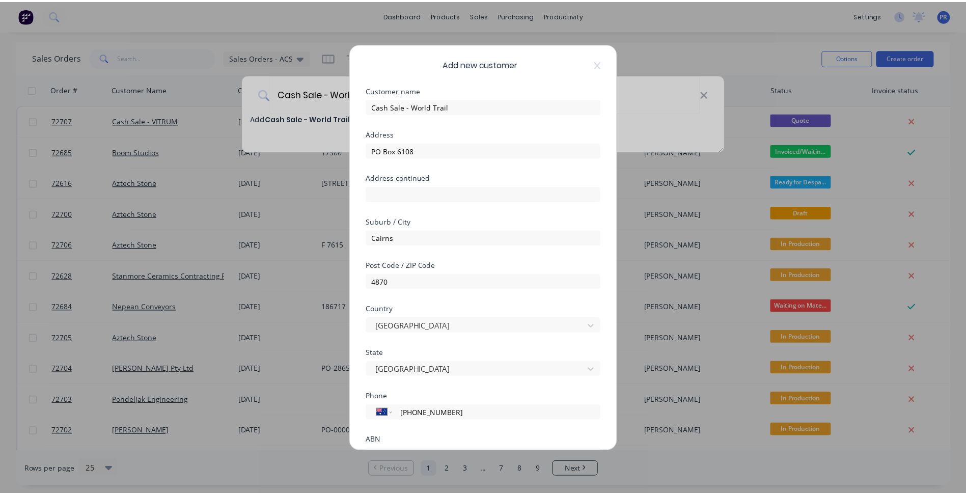
scroll to position [90, 0]
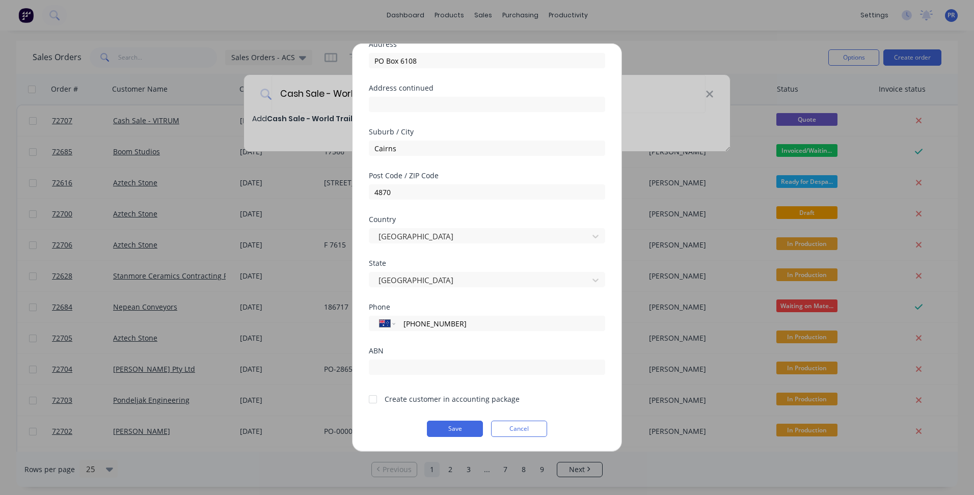
type input "(07) 4038 2658"
click at [406, 367] on input "text" at bounding box center [487, 366] width 236 height 15
paste input "48 688 400 384"
type input "48 688 400 384"
click at [374, 402] on div at bounding box center [373, 399] width 20 height 20
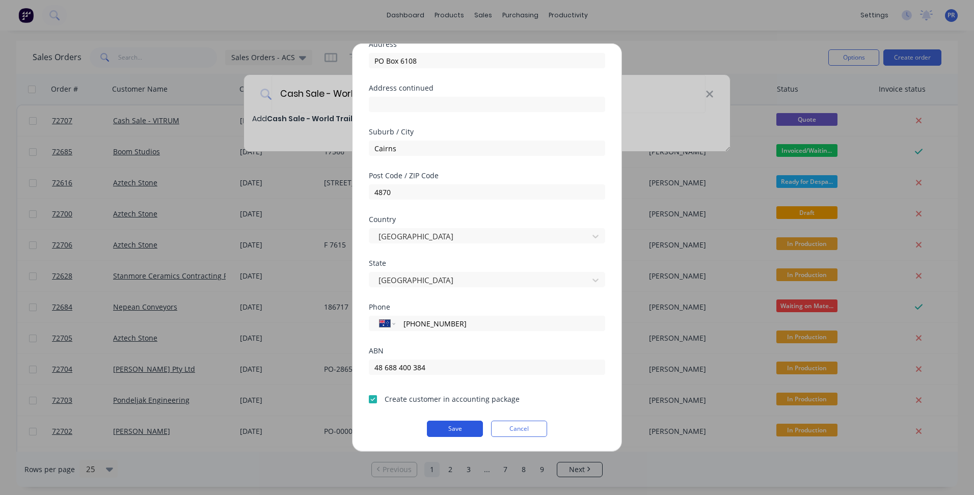
click at [447, 431] on button "Save" at bounding box center [455, 429] width 56 height 16
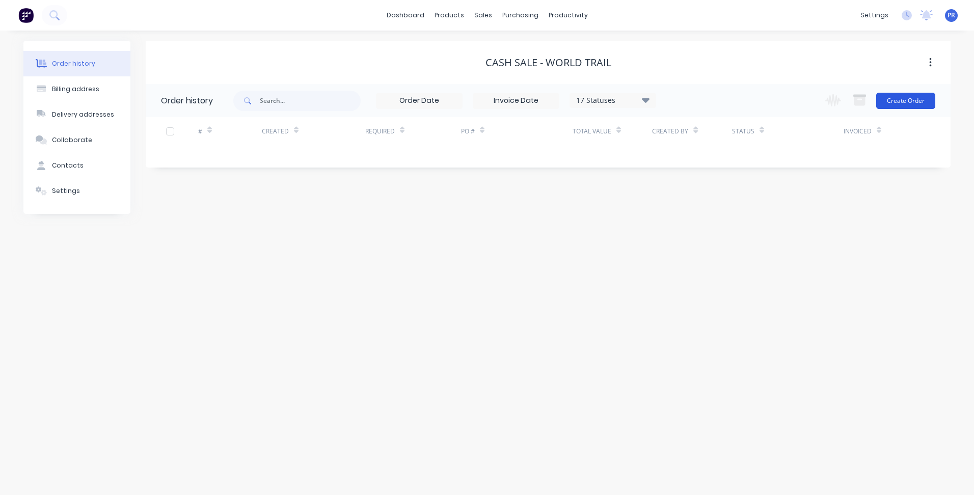
click at [895, 102] on button "Create Order" at bounding box center [905, 101] width 59 height 16
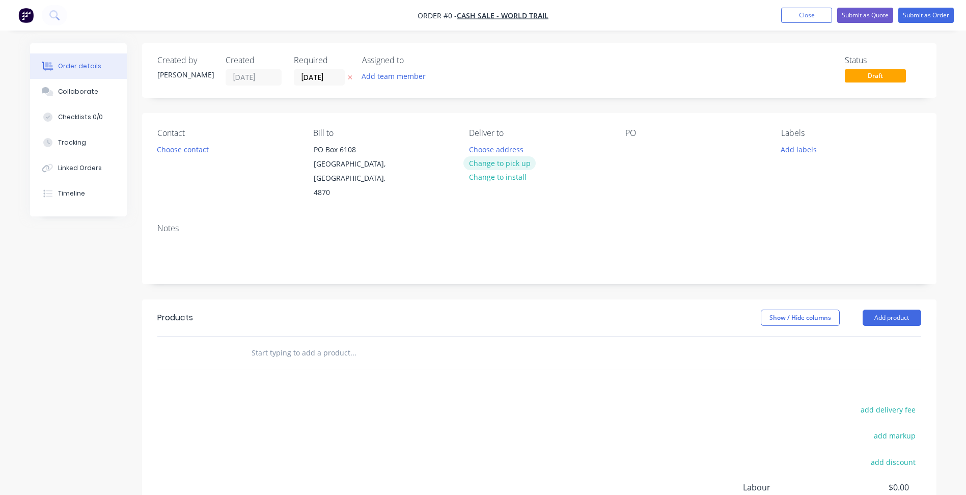
click at [493, 162] on button "Change to pick up" at bounding box center [499, 163] width 72 height 14
click at [449, 17] on span "Order #72708 -" at bounding box center [437, 16] width 56 height 10
copy span "72708"
click at [806, 12] on button "Close" at bounding box center [806, 15] width 51 height 15
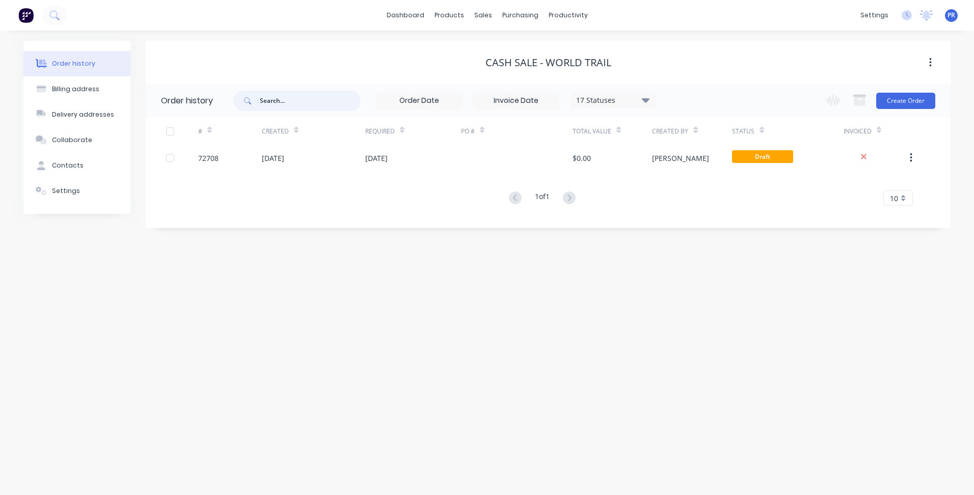
click at [288, 105] on input "text" at bounding box center [310, 101] width 101 height 20
type input "david"
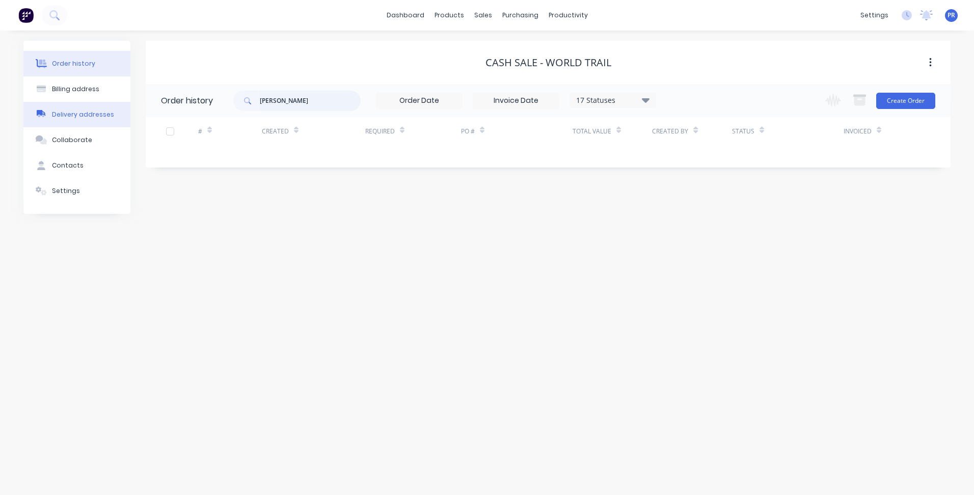
click at [127, 101] on div "Order history Billing address Delivery addresses Collaborate Contacts Settings …" at bounding box center [486, 127] width 927 height 173
type input "alter"
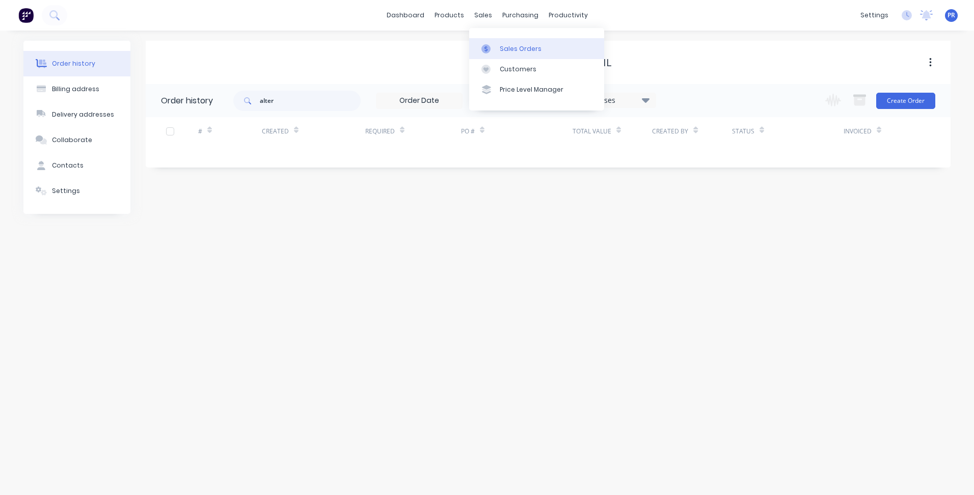
click at [497, 39] on link "Sales Orders" at bounding box center [536, 48] width 135 height 20
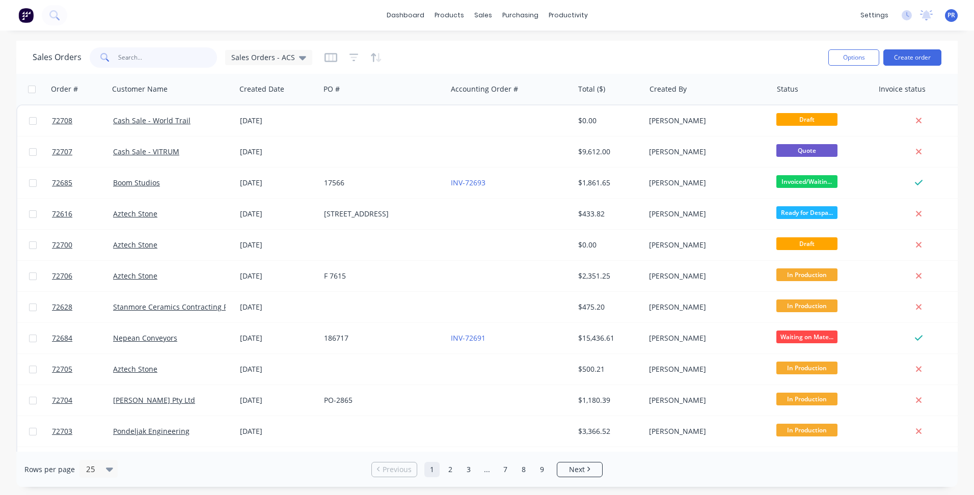
click at [133, 59] on input "text" at bounding box center [167, 57] width 99 height 20
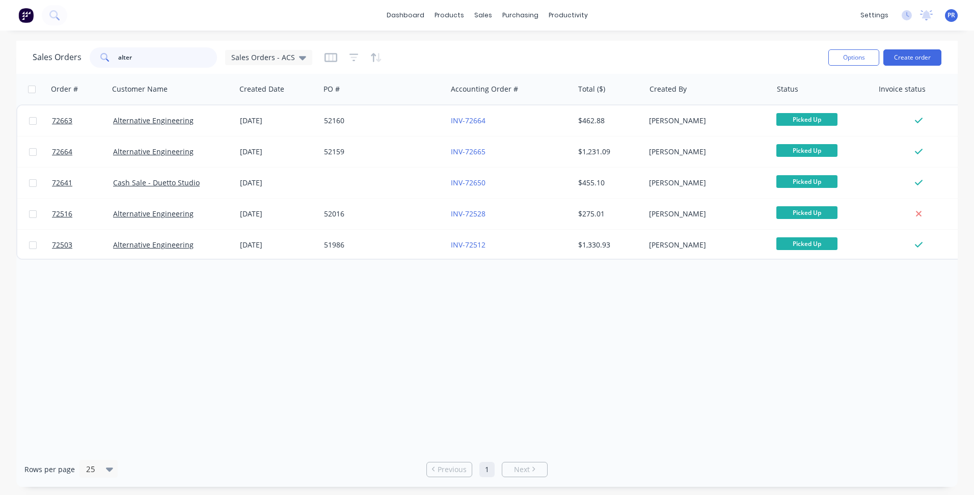
type input "alter"
click at [905, 65] on button "Create order" at bounding box center [912, 57] width 58 height 16
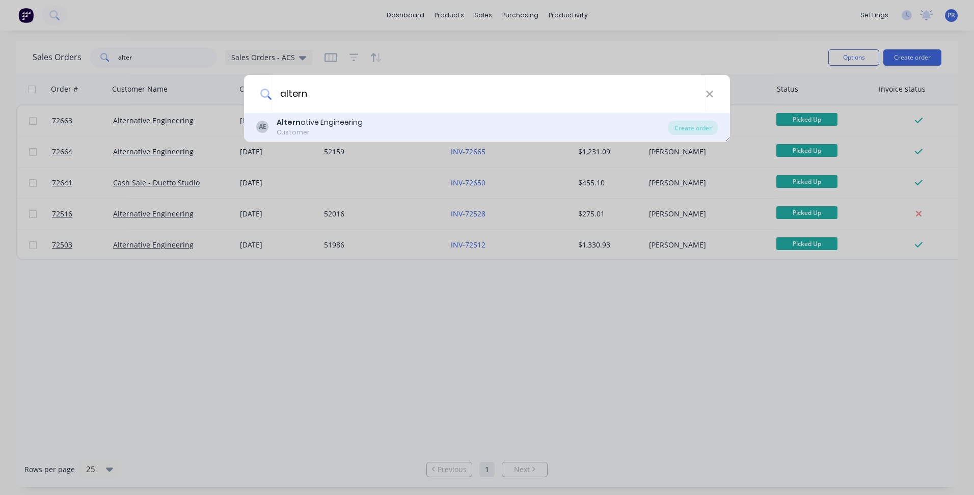
type input "altern"
click at [338, 128] on div "Customer" at bounding box center [319, 132] width 86 height 9
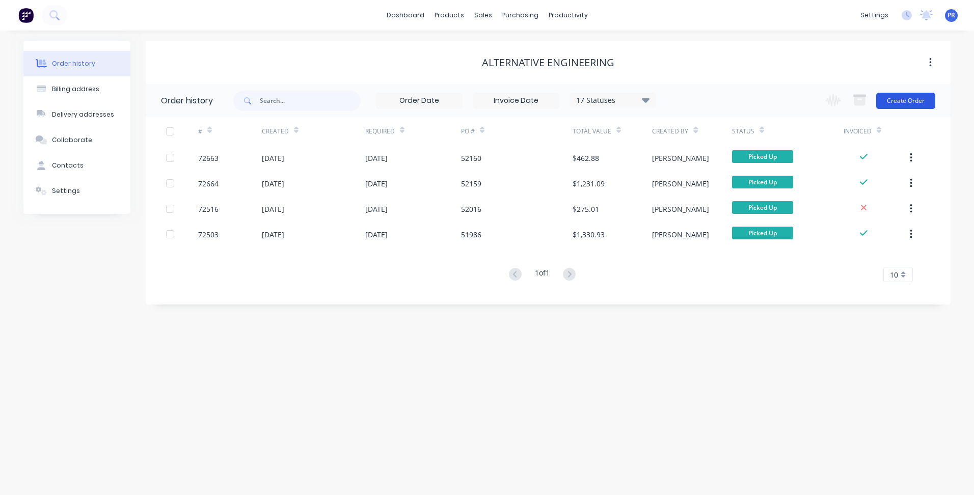
click at [895, 107] on button "Create Order" at bounding box center [905, 101] width 59 height 16
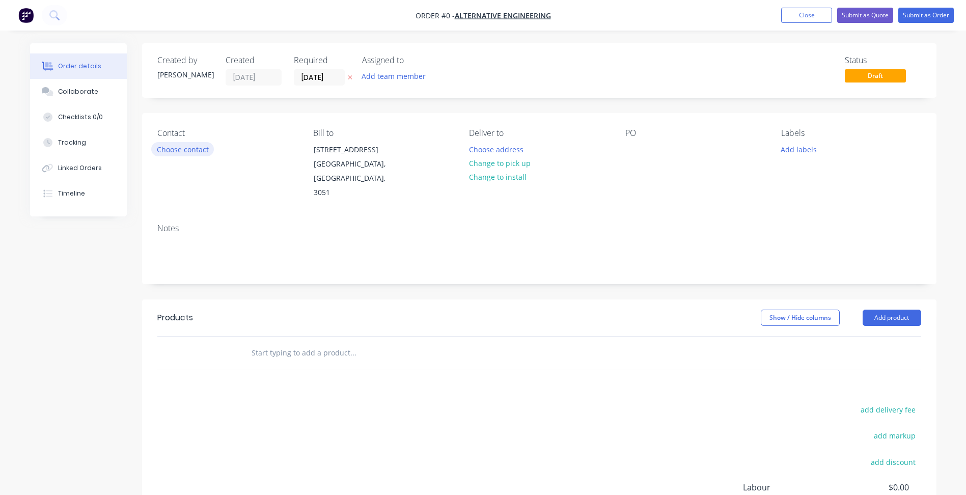
click at [198, 150] on button "Choose contact" at bounding box center [182, 149] width 63 height 14
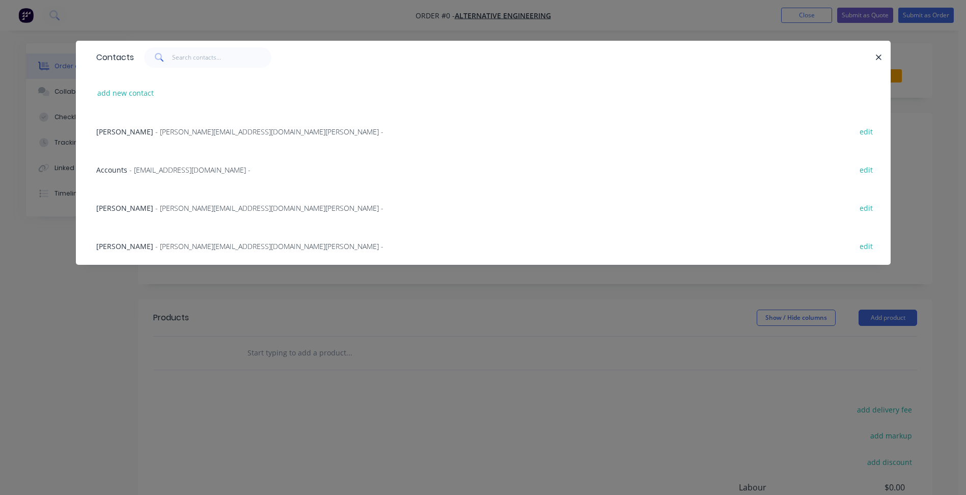
click at [158, 251] on div "David Alvarado - david@alternativeengineering.com.au -" at bounding box center [239, 246] width 287 height 11
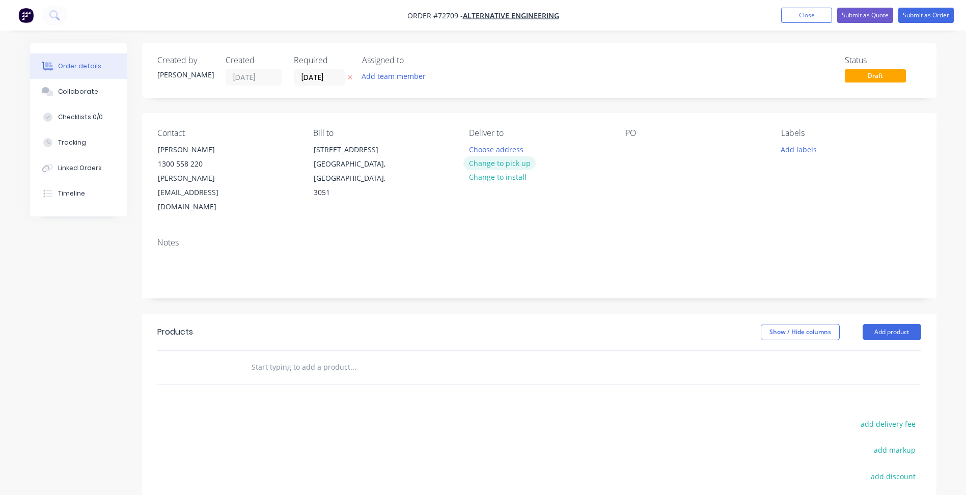
click at [512, 165] on button "Change to pick up" at bounding box center [499, 163] width 72 height 14
click at [320, 76] on input "15/08/25" at bounding box center [319, 77] width 50 height 15
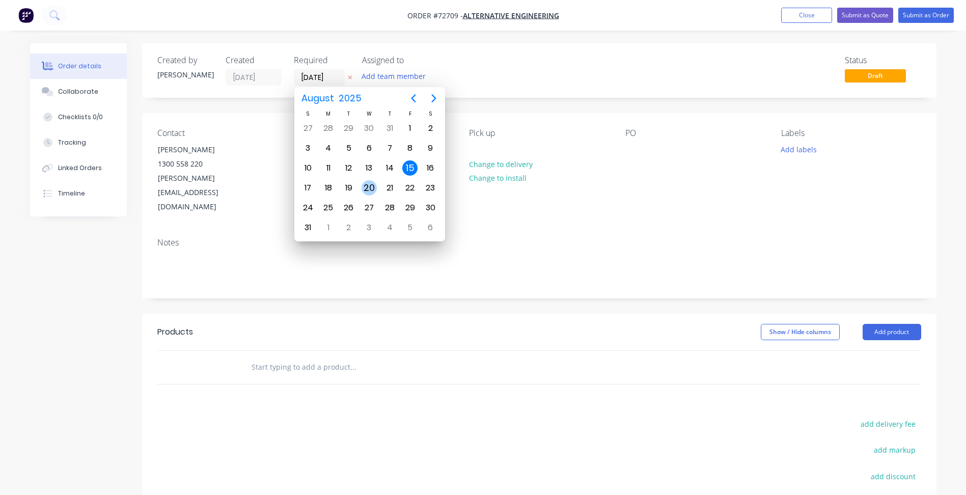
click at [371, 188] on div "20" at bounding box center [369, 187] width 15 height 15
type input "20/08/25"
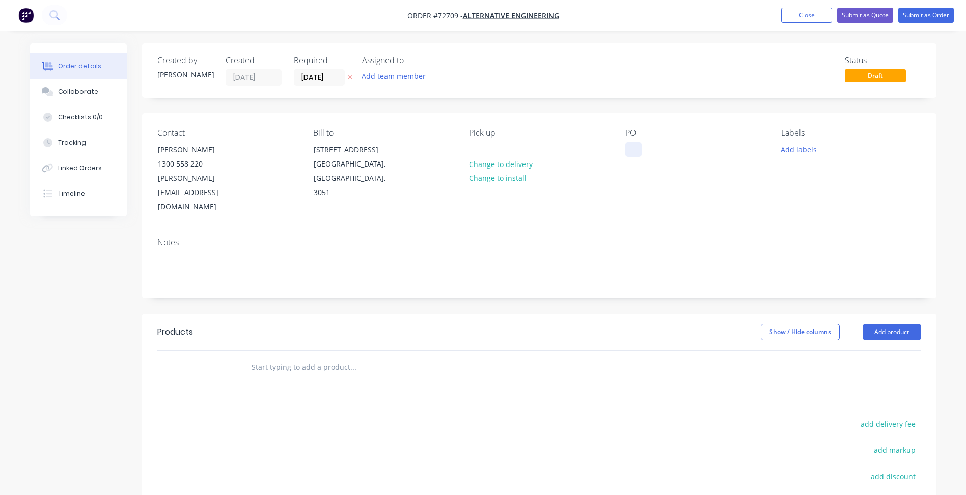
click at [635, 148] on div at bounding box center [633, 149] width 16 height 15
paste div
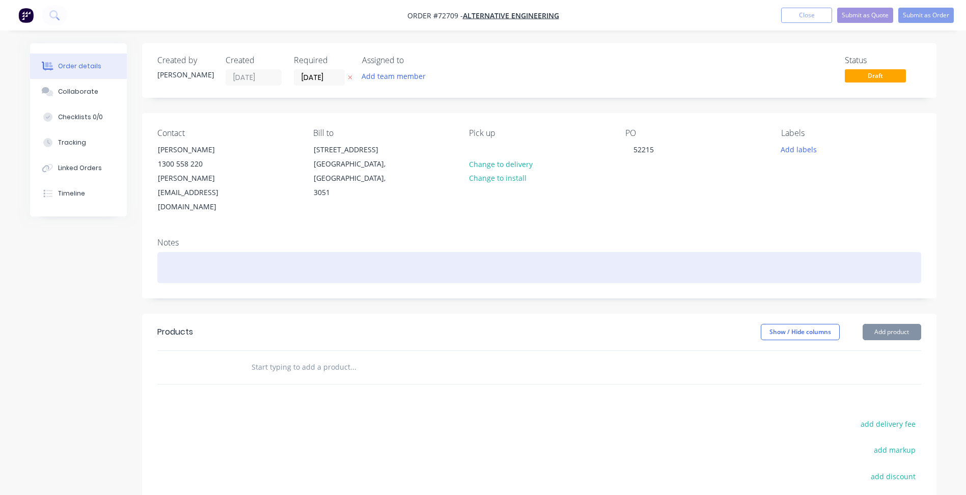
click at [720, 252] on div at bounding box center [539, 267] width 764 height 31
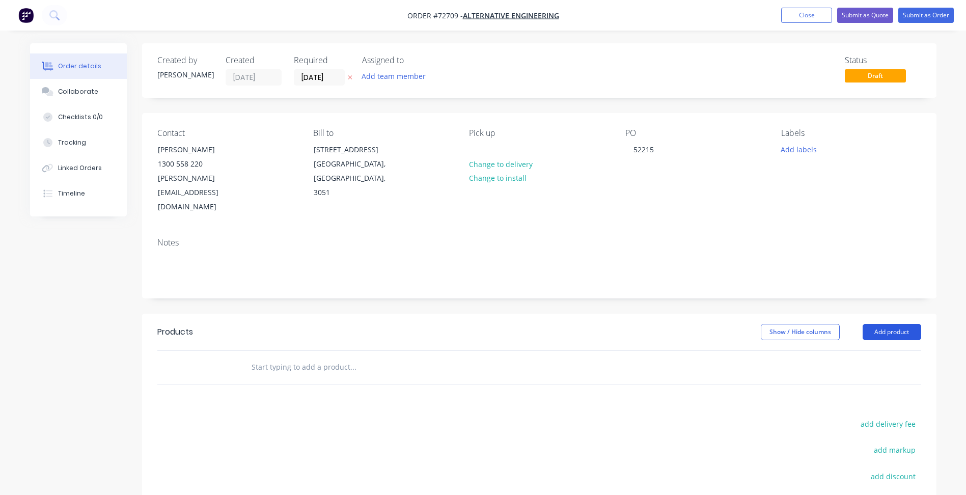
click at [897, 324] on button "Add product" at bounding box center [892, 332] width 59 height 16
click at [857, 391] on div "Basic products" at bounding box center [873, 398] width 78 height 15
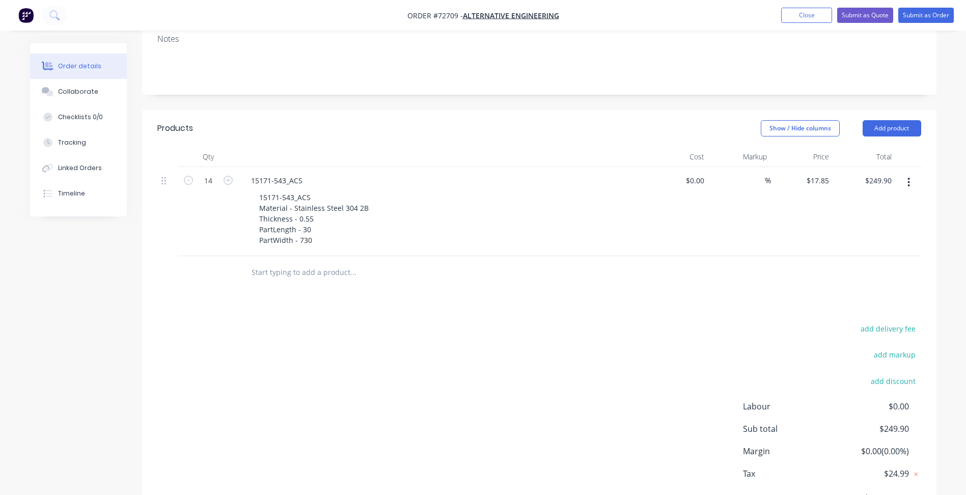
scroll to position [229, 0]
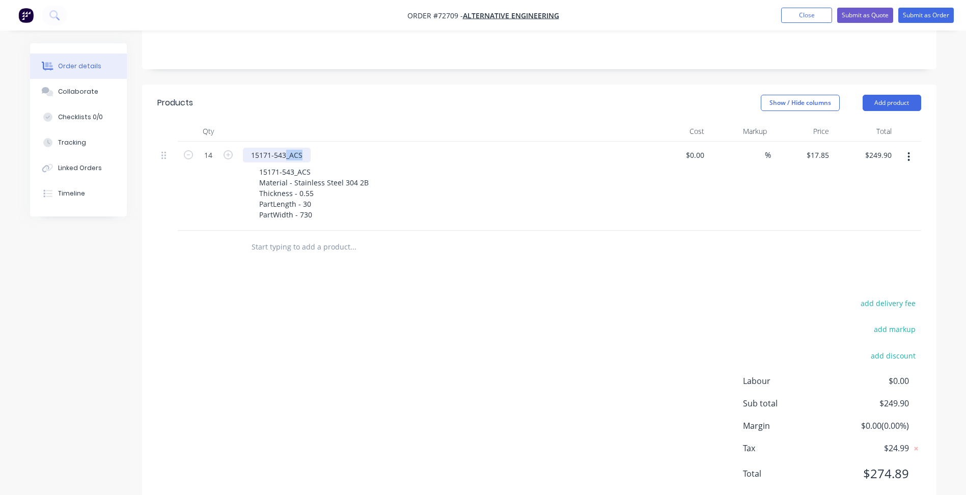
drag, startPoint x: 284, startPoint y: 125, endPoint x: 320, endPoint y: 125, distance: 36.2
click at [320, 148] on div "15171-543_ACS" at bounding box center [442, 155] width 399 height 15
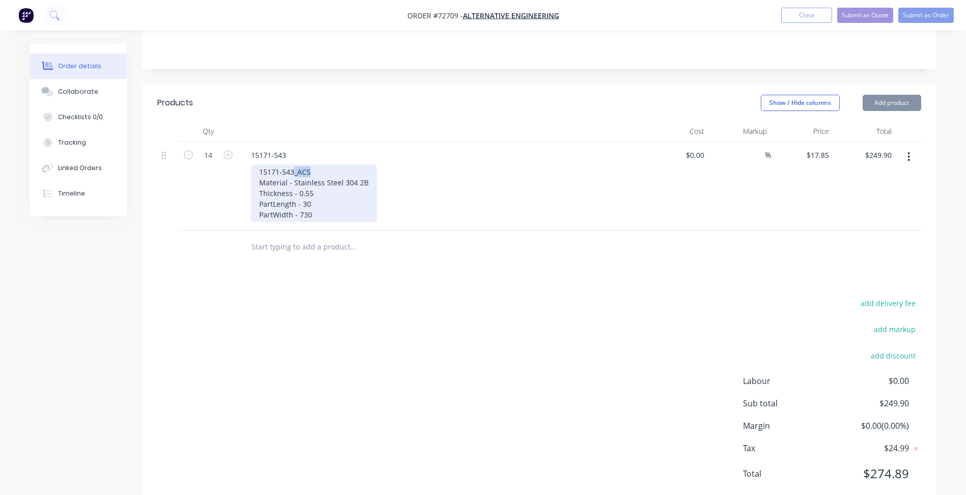
drag, startPoint x: 293, startPoint y: 146, endPoint x: 376, endPoint y: 146, distance: 83.0
click at [376, 164] on div "15171-543_ACS Material - Stainless Steel 304 2B Thickness - 0.55 PartLength - 3…" at bounding box center [446, 193] width 391 height 58
click at [324, 185] on div "15171-543 Material - Stainless Steel 304 2B Thickness - 0.55 PartLength - 30 Pa…" at bounding box center [314, 193] width 126 height 58
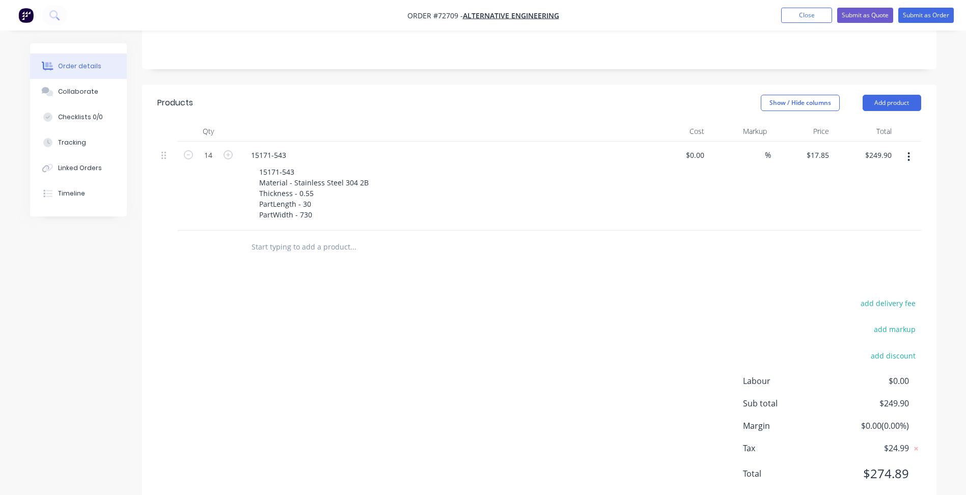
click at [626, 327] on div "add delivery fee add markup add discount Labour $0.00 Sub total $249.90 Margin …" at bounding box center [539, 394] width 764 height 197
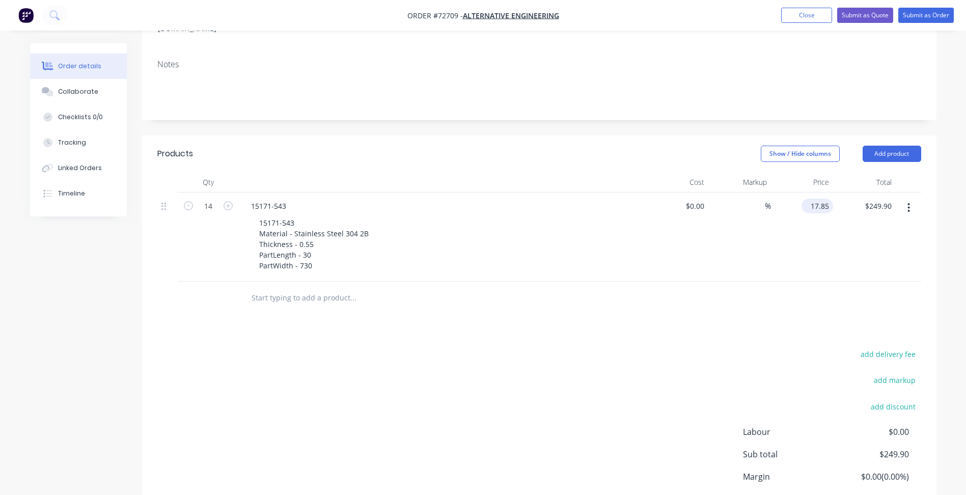
click at [821, 199] on input "17.85" at bounding box center [819, 206] width 27 height 15
click at [827, 199] on input "17.85" at bounding box center [821, 206] width 23 height 15
click at [826, 199] on input "17.85" at bounding box center [821, 206] width 23 height 15
click at [828, 199] on input "17.85" at bounding box center [821, 206] width 23 height 15
click at [826, 199] on input "17.85" at bounding box center [821, 206] width 23 height 15
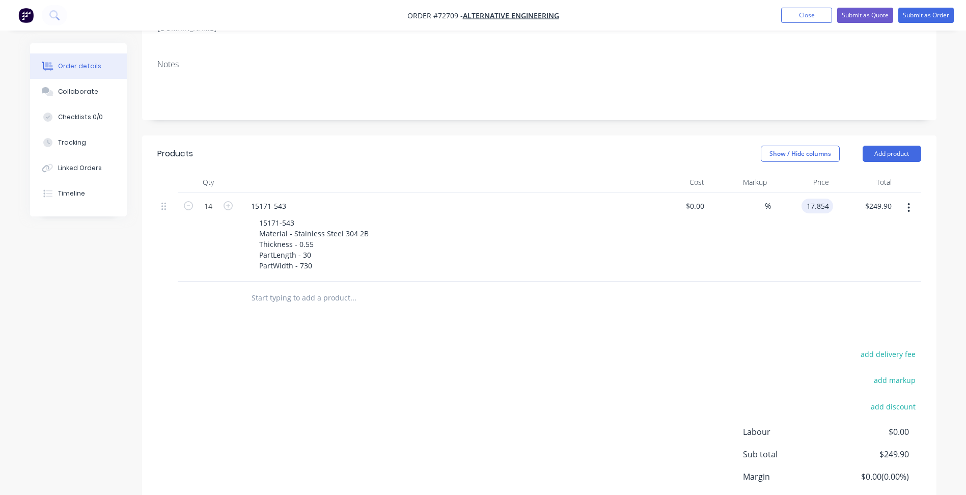
type input "$17.854"
type input "$249.96"
click at [639, 375] on div "add delivery fee add markup add discount Labour $0.00 Sub total $249.90 Margin …" at bounding box center [539, 445] width 764 height 197
click at [826, 199] on input "17.854" at bounding box center [817, 206] width 32 height 15
drag, startPoint x: 824, startPoint y: 176, endPoint x: 829, endPoint y: 176, distance: 5.1
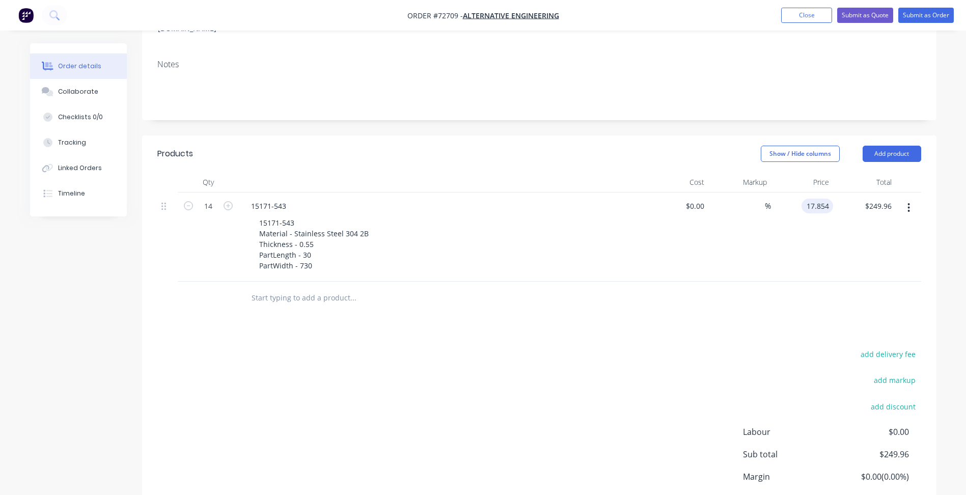
click at [824, 199] on input "17.854" at bounding box center [819, 206] width 27 height 15
type input "$17.856"
type input "$249.98"
click at [637, 347] on div "add delivery fee add markup add discount Labour $0.00 Sub total $249.98 Margin …" at bounding box center [539, 445] width 764 height 197
drag, startPoint x: 826, startPoint y: 172, endPoint x: 826, endPoint y: 180, distance: 7.7
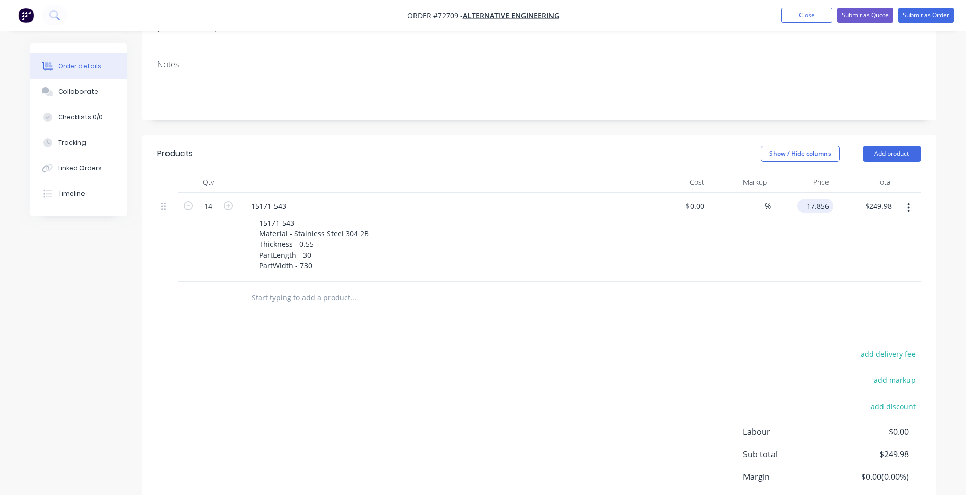
click at [826, 199] on input "17.856" at bounding box center [817, 206] width 32 height 15
click at [830, 199] on input "17.856" at bounding box center [819, 206] width 27 height 15
click at [827, 199] on input "17.856" at bounding box center [819, 206] width 27 height 15
type input "$17.858"
type input "$250.01"
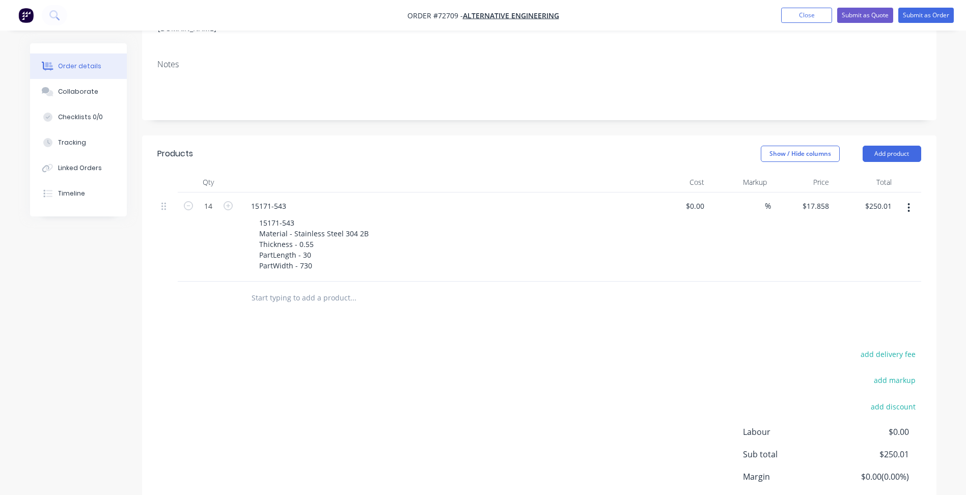
click at [689, 289] on div "Products Show / Hide columns Add product Qty Cost Markup Price Total 14 15171-5…" at bounding box center [539, 347] width 794 height 424
click at [828, 199] on input "17.858" at bounding box center [819, 206] width 27 height 15
type input "$17.857"
type input "$250.00"
click at [626, 347] on div "add delivery fee add markup add discount Labour $0.00 Sub total $250.00 Margin …" at bounding box center [539, 445] width 764 height 197
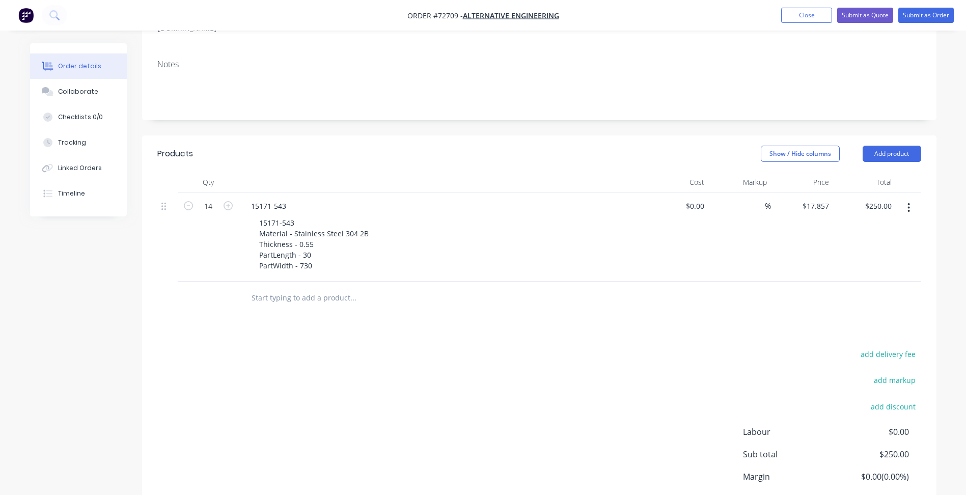
scroll to position [76, 0]
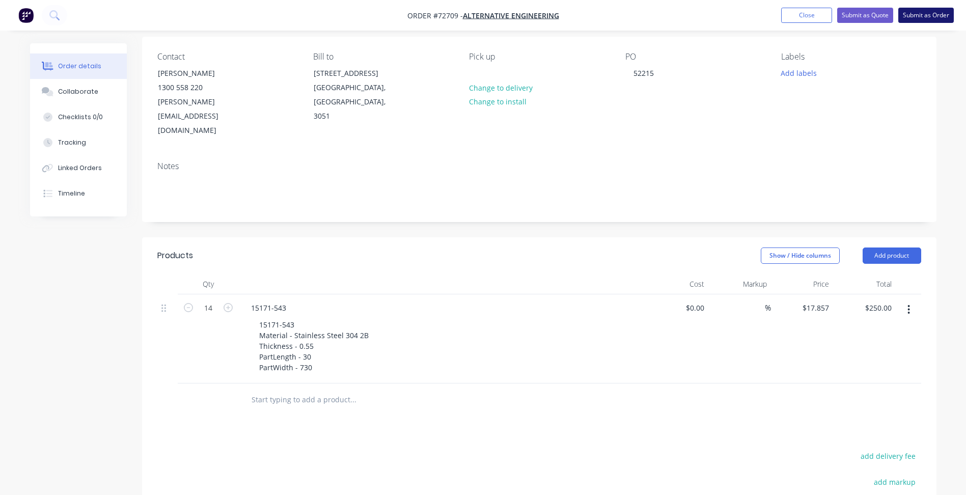
click at [929, 14] on button "Submit as Order" at bounding box center [926, 15] width 56 height 15
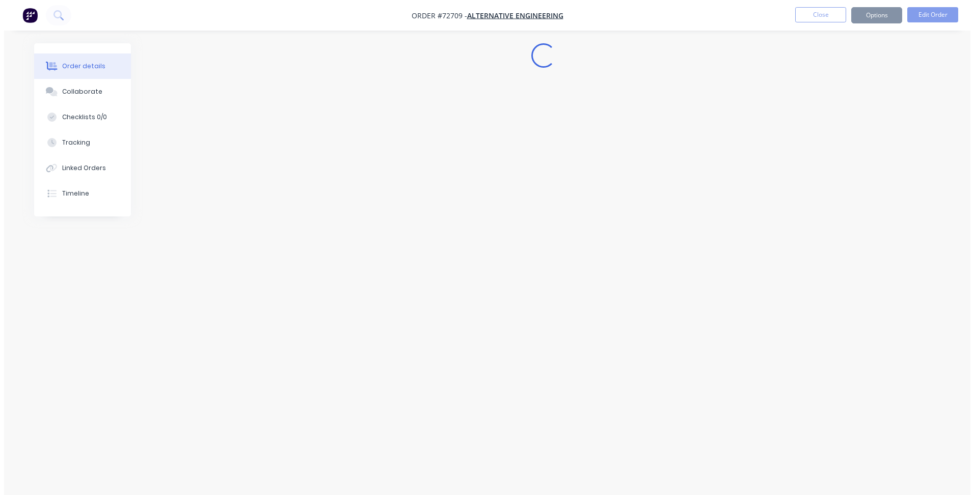
scroll to position [0, 0]
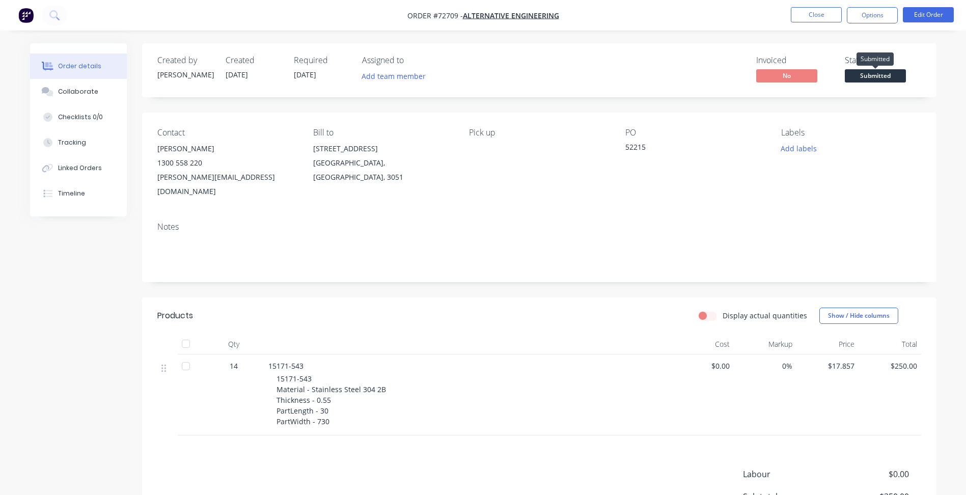
click at [874, 74] on span "Submitted" at bounding box center [875, 75] width 61 height 13
click at [815, 18] on button "Close" at bounding box center [816, 14] width 51 height 15
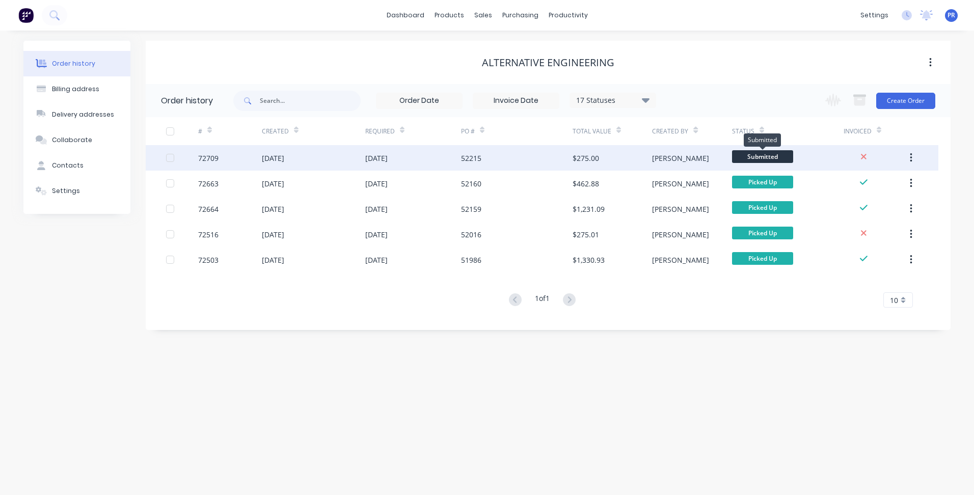
click at [767, 155] on span "Submitted" at bounding box center [762, 156] width 61 height 13
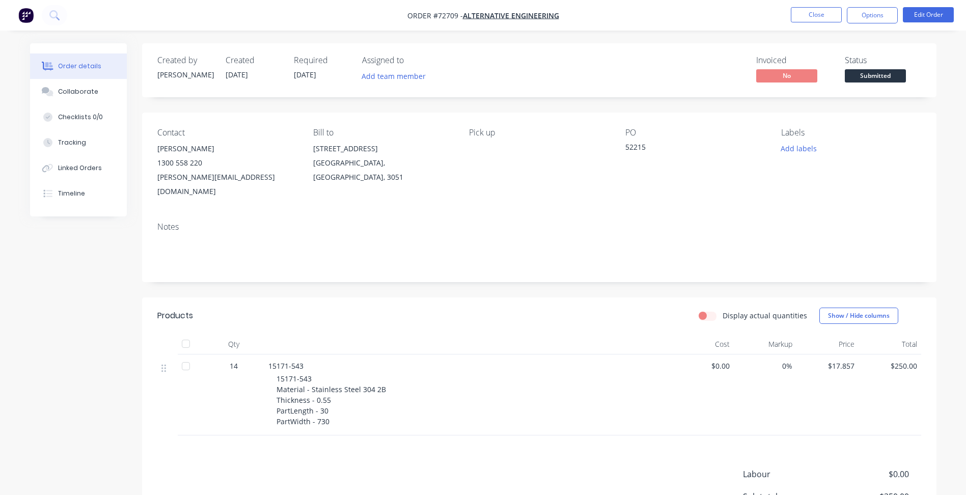
click at [871, 78] on span "Submitted" at bounding box center [875, 75] width 61 height 13
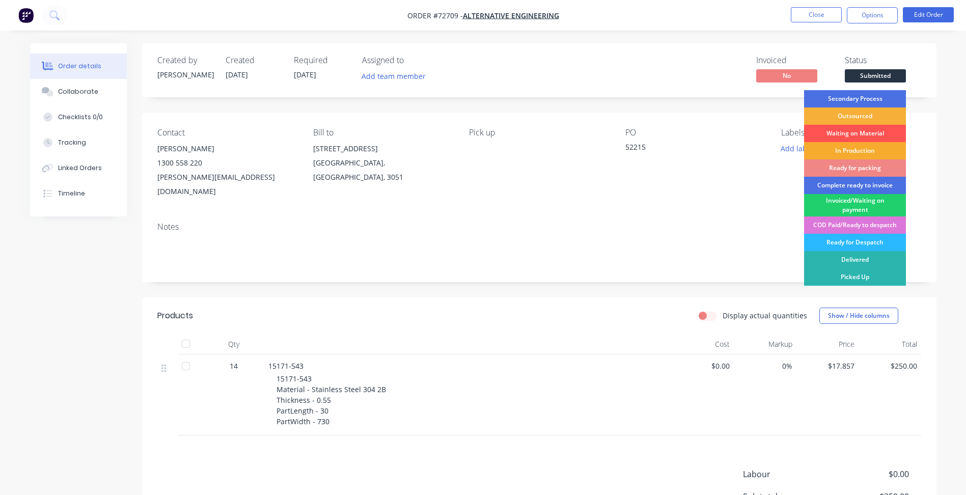
click at [847, 151] on div "In Production" at bounding box center [855, 150] width 102 height 17
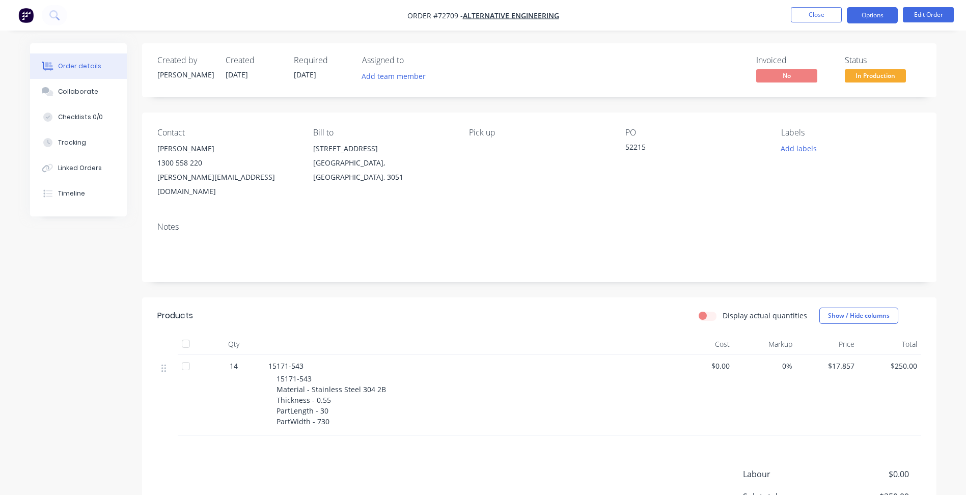
click at [874, 18] on button "Options" at bounding box center [872, 15] width 51 height 16
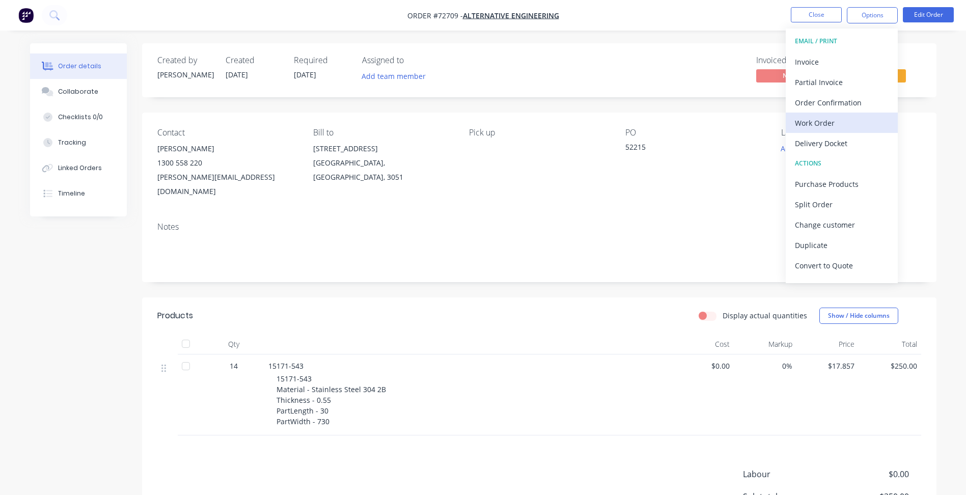
click at [823, 122] on div "Work Order" at bounding box center [842, 123] width 94 height 15
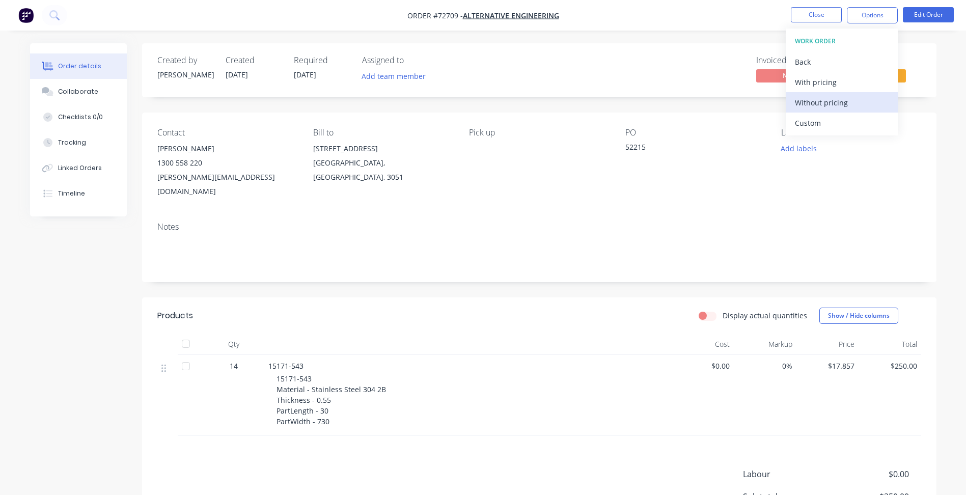
click at [835, 103] on div "Without pricing" at bounding box center [842, 102] width 94 height 15
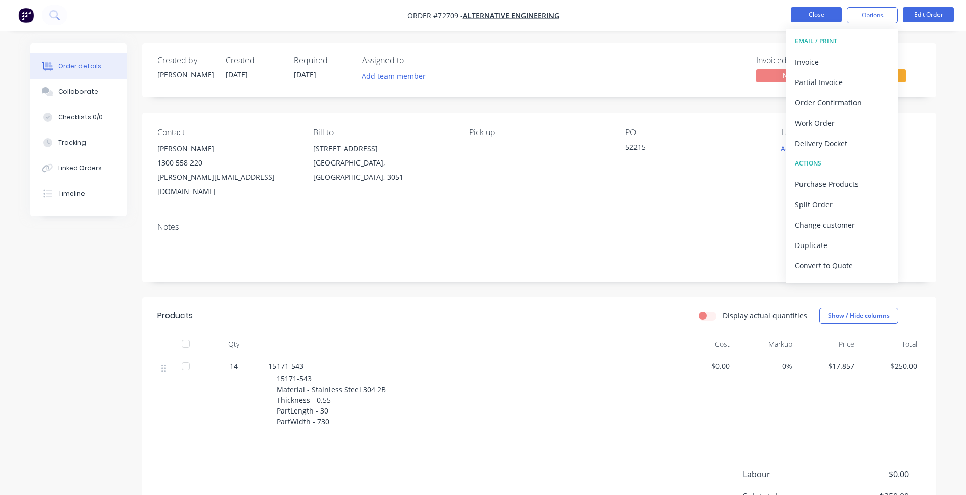
click at [819, 14] on button "Close" at bounding box center [816, 14] width 51 height 15
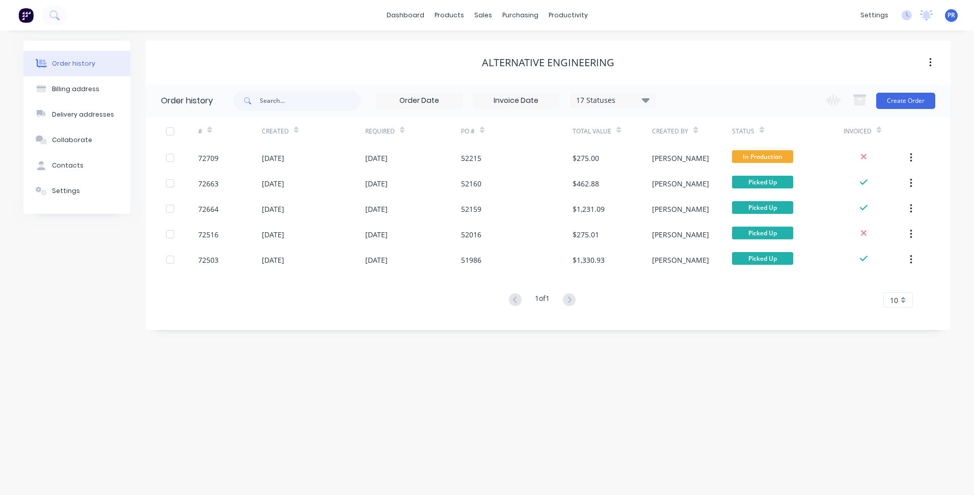
click at [669, 21] on div "dashboard products sales purchasing productivity dashboard products Product Cat…" at bounding box center [487, 15] width 974 height 31
click at [694, 32] on div "dashboard products sales purchasing productivity dashboard products Product Cat…" at bounding box center [487, 247] width 974 height 495
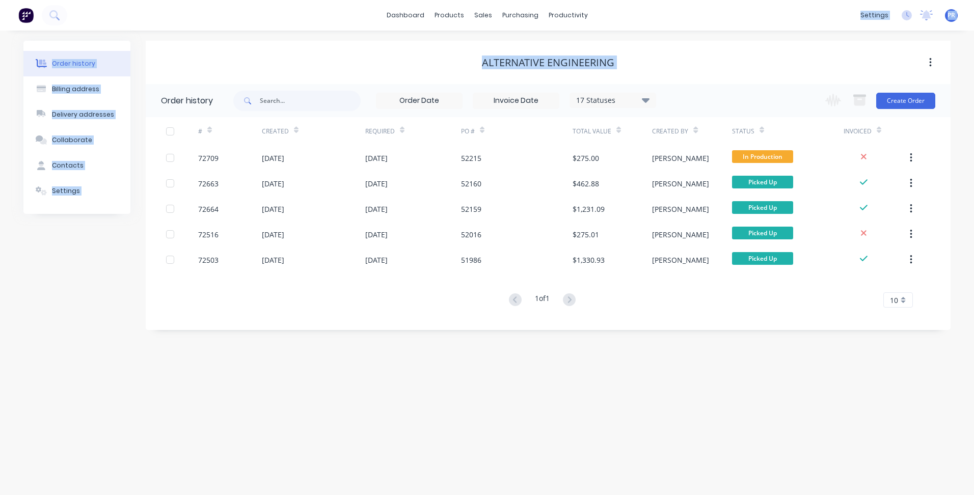
drag, startPoint x: 694, startPoint y: 32, endPoint x: 634, endPoint y: 17, distance: 62.0
click at [634, 17] on div "dashboard products sales purchasing productivity dashboard products Product Cat…" at bounding box center [487, 15] width 974 height 31
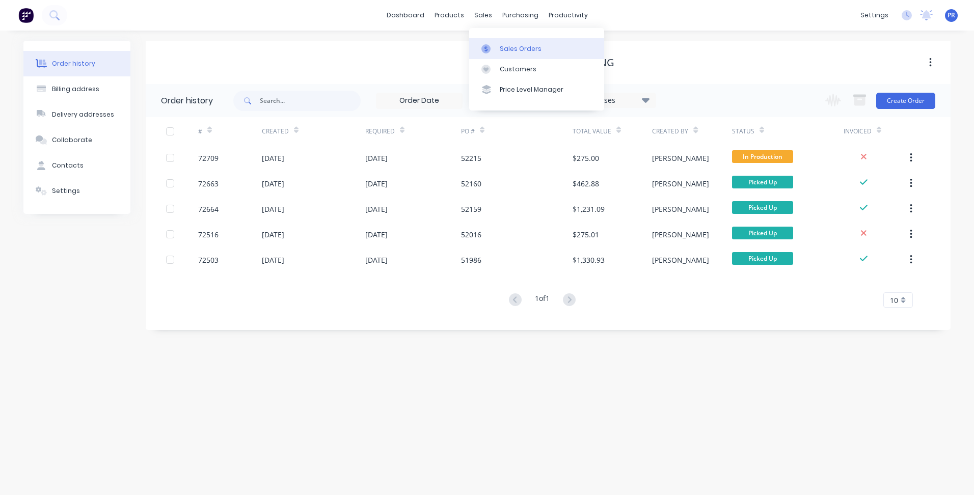
click at [500, 48] on div "Sales Orders" at bounding box center [521, 48] width 42 height 9
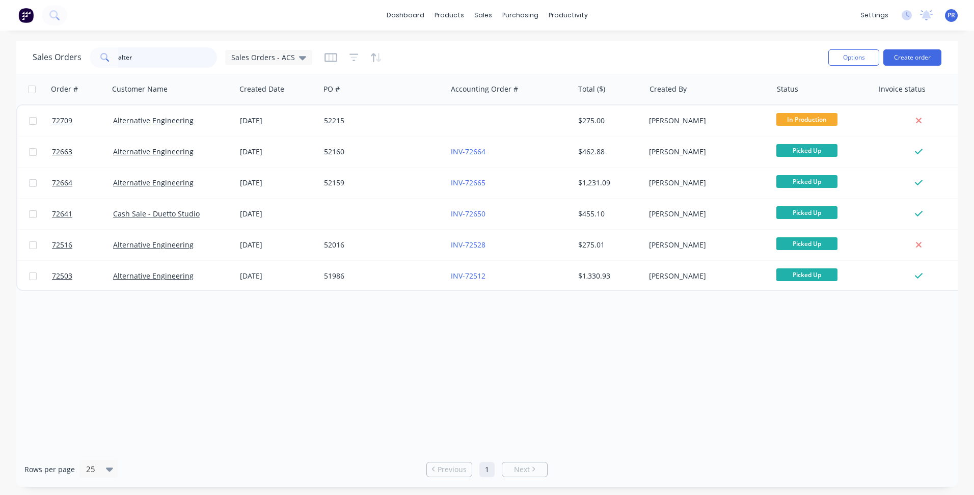
click at [31, 55] on div "Sales Orders alter Sales Orders - ACS Options Create order" at bounding box center [486, 57] width 941 height 33
